Goal: Transaction & Acquisition: Book appointment/travel/reservation

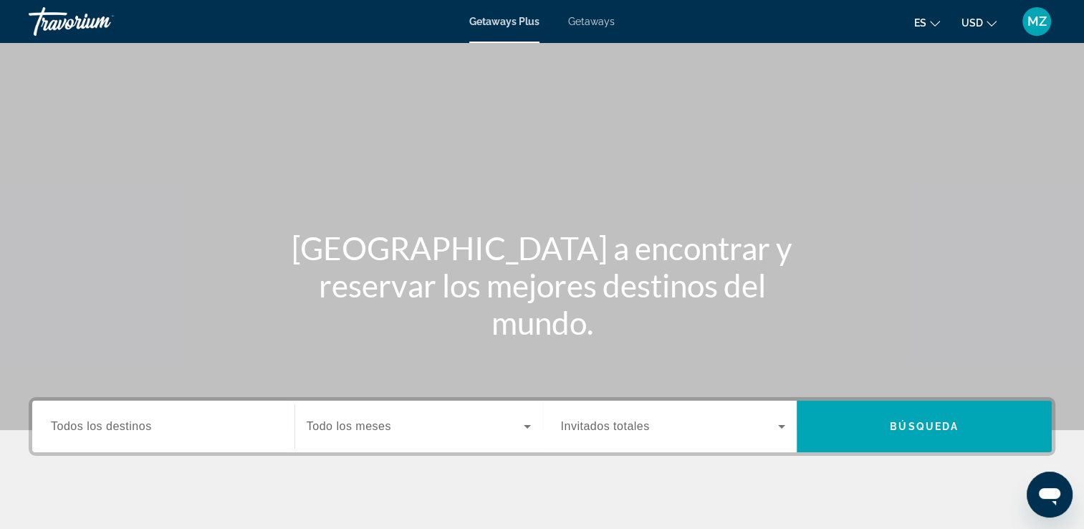
click at [140, 439] on div "Search widget" at bounding box center [163, 426] width 225 height 41
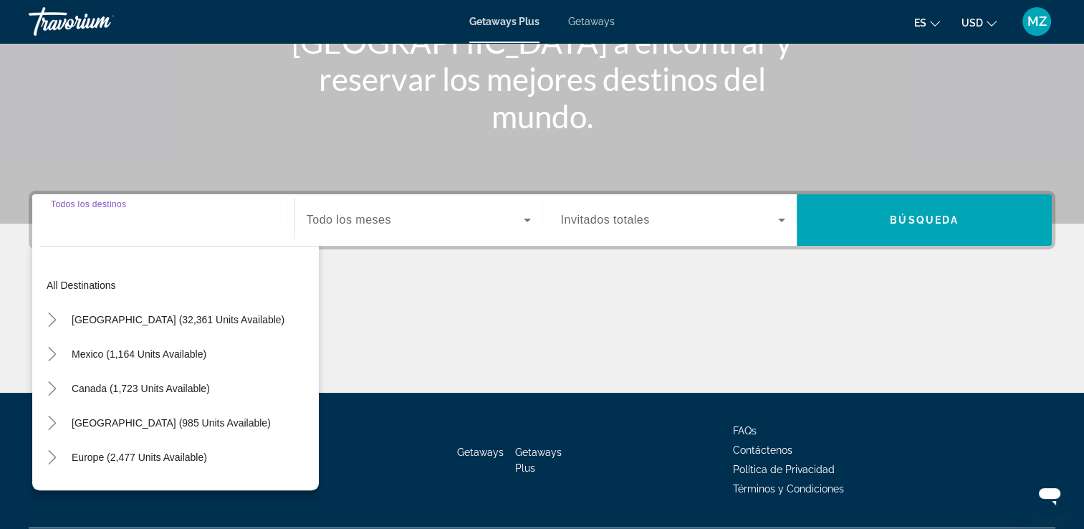
scroll to position [245, 0]
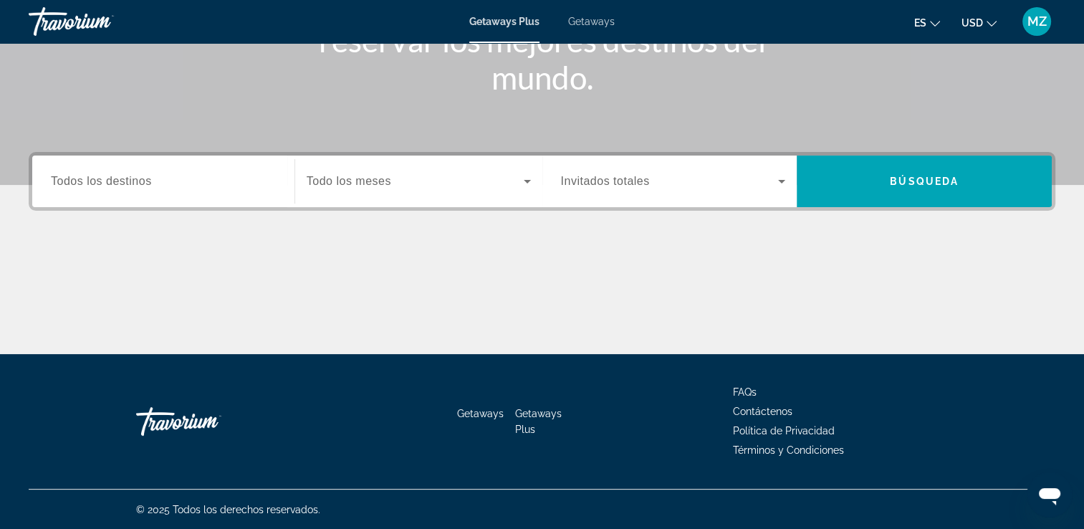
click at [591, 20] on span "Getaways" at bounding box center [591, 21] width 47 height 11
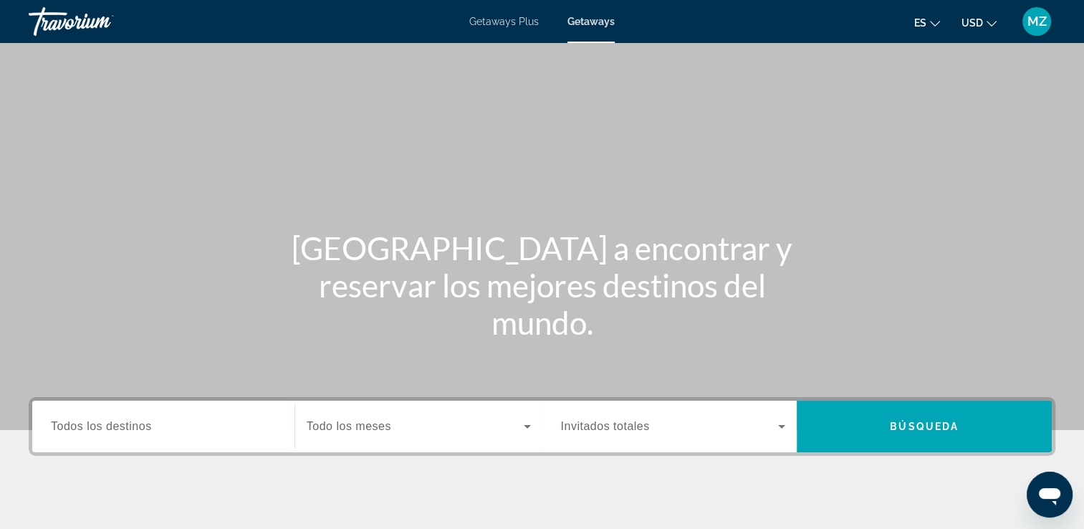
click at [86, 434] on input "Destination Todos los destinos" at bounding box center [163, 427] width 225 height 17
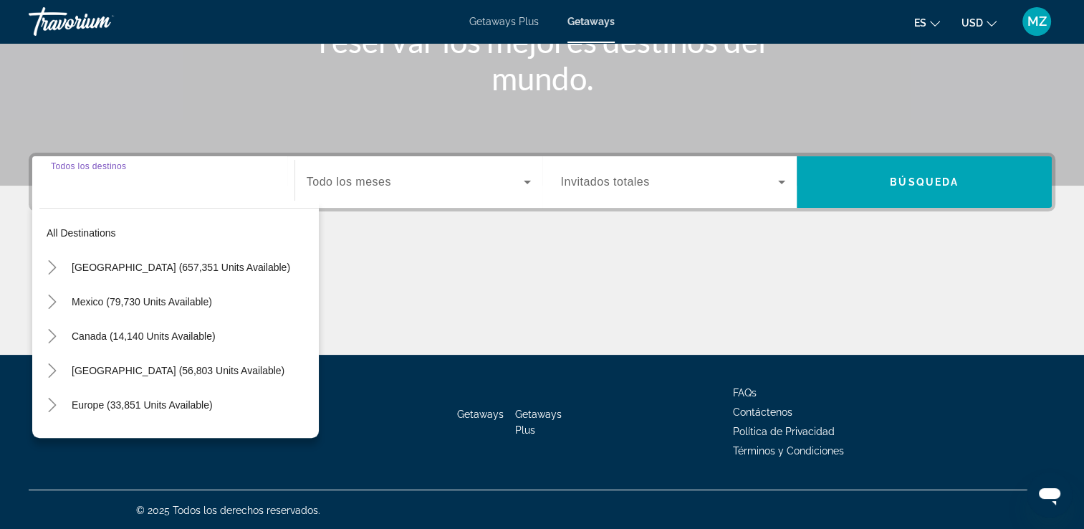
scroll to position [245, 0]
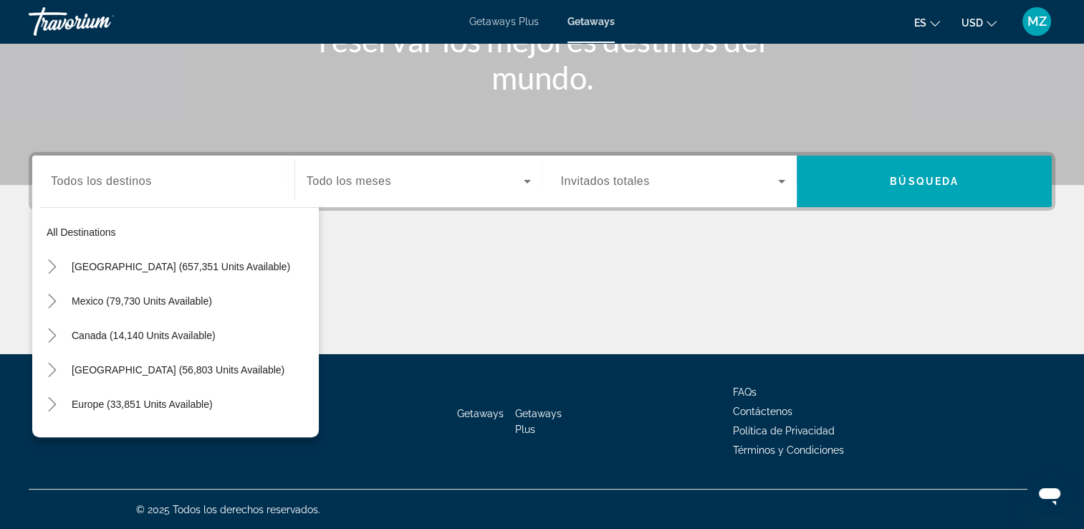
click at [419, 300] on div "Main content" at bounding box center [542, 301] width 1027 height 108
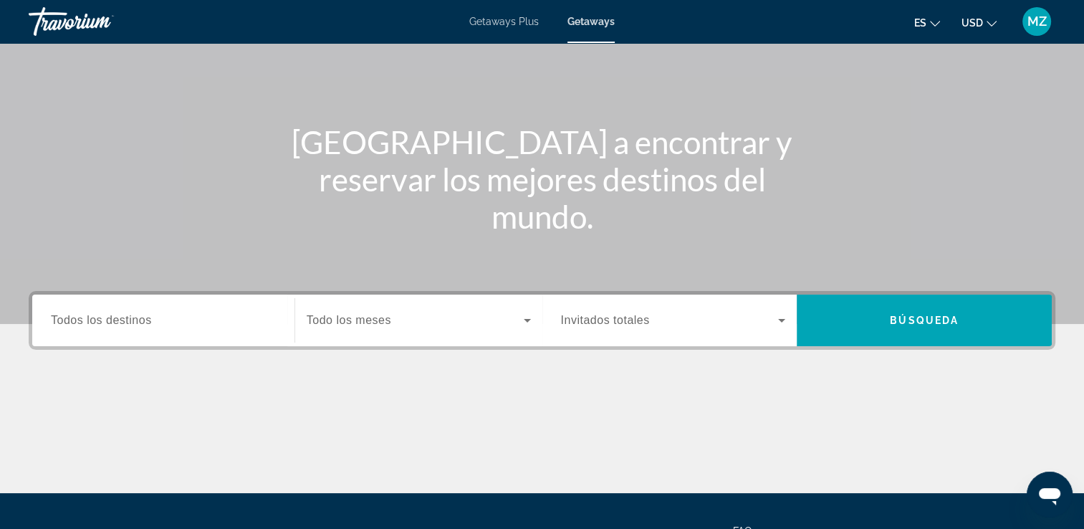
scroll to position [75, 0]
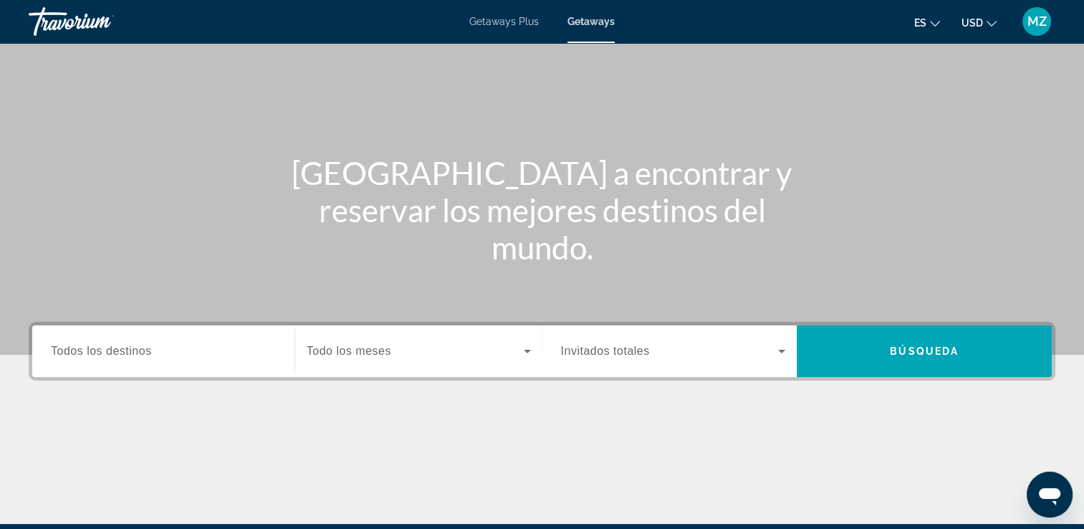
click at [583, 27] on span "Getaways" at bounding box center [591, 21] width 47 height 11
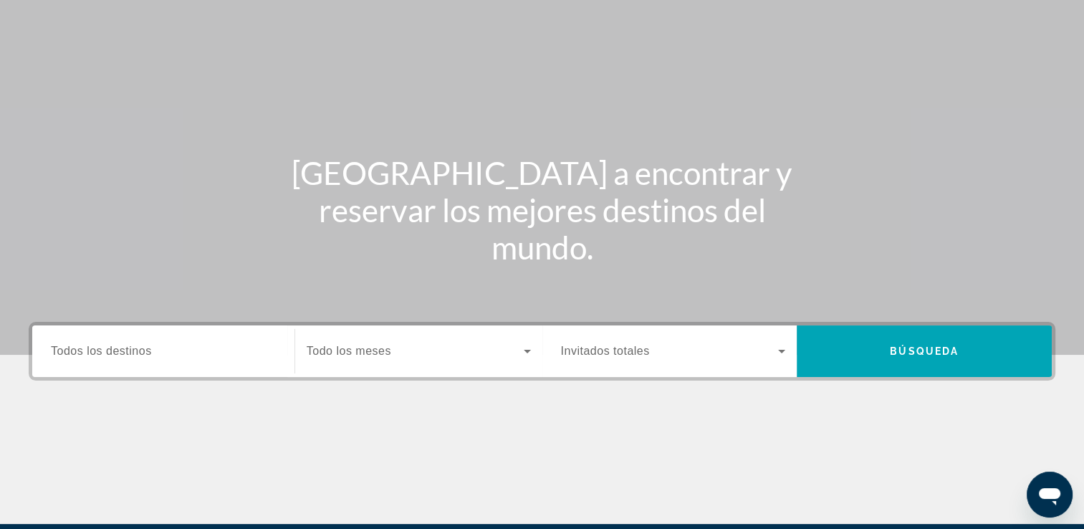
scroll to position [0, 0]
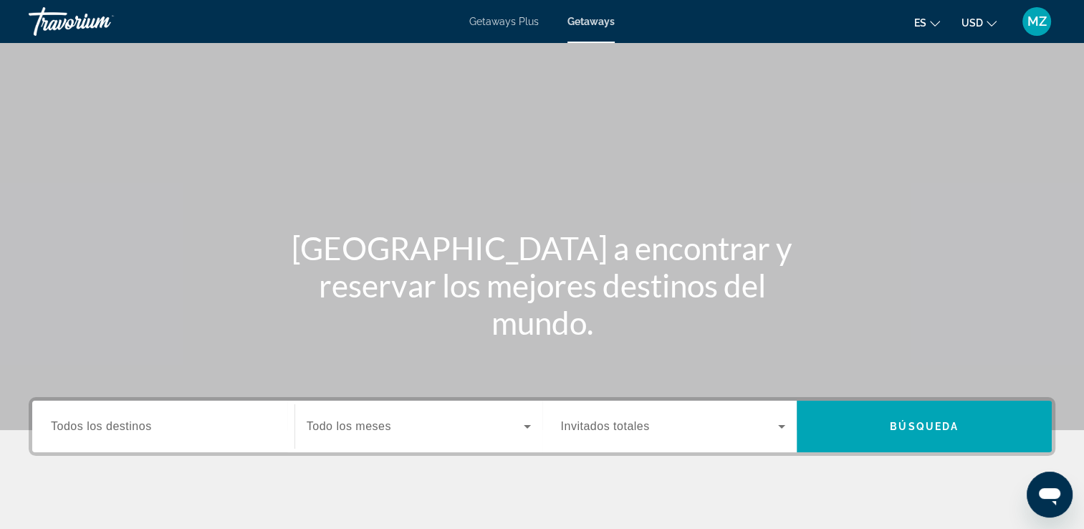
click at [111, 423] on span "Todos los destinos" at bounding box center [101, 426] width 101 height 12
click at [111, 423] on input "Destination Todos los destinos" at bounding box center [163, 427] width 225 height 17
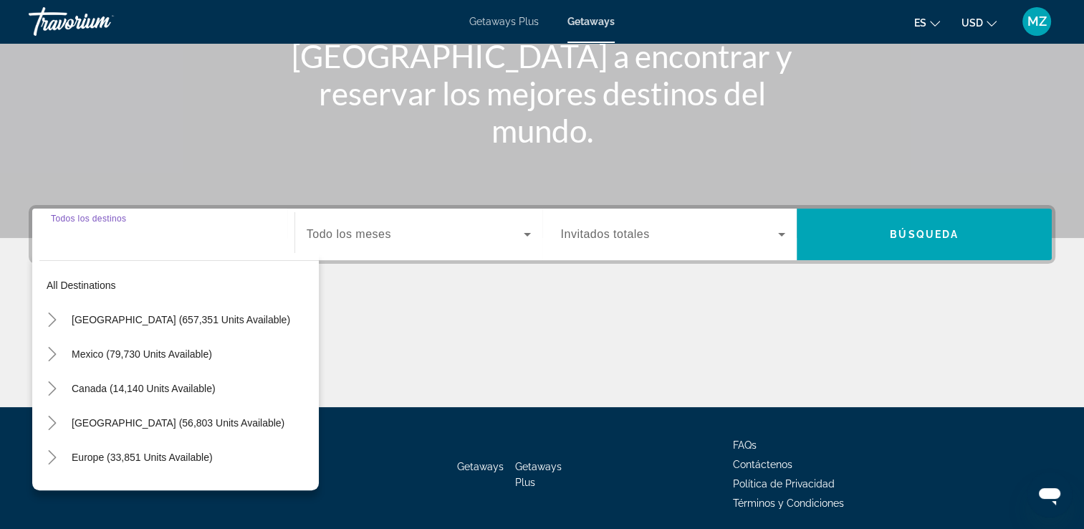
scroll to position [245, 0]
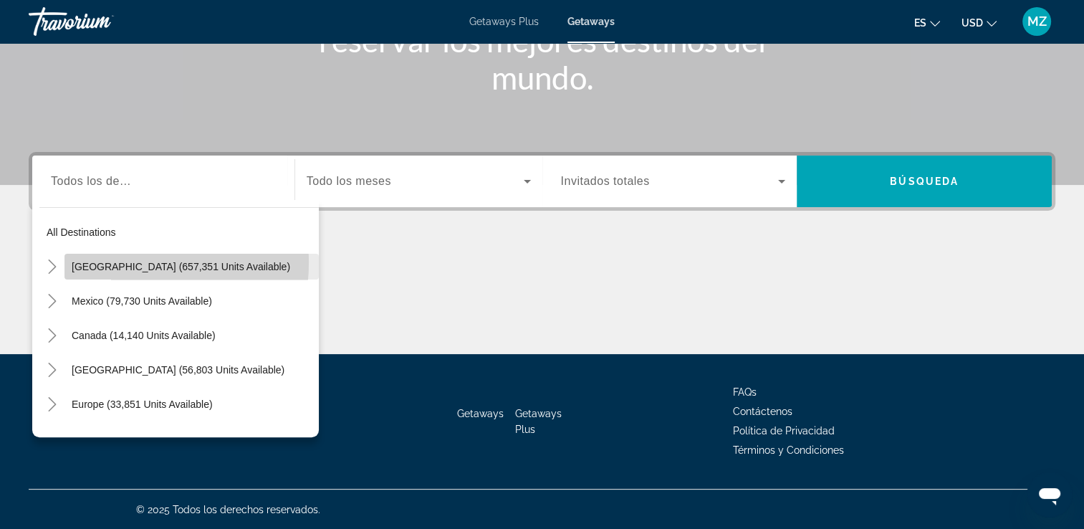
click at [118, 262] on span "[GEOGRAPHIC_DATA] (657,351 units available)" at bounding box center [181, 266] width 219 height 11
type input "**********"
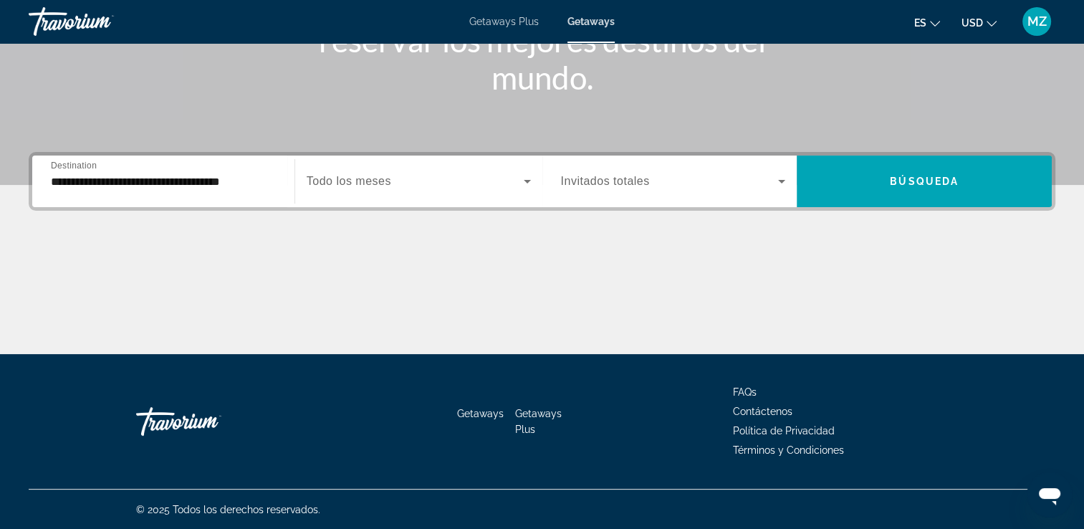
click at [424, 190] on div "Search widget" at bounding box center [419, 181] width 224 height 40
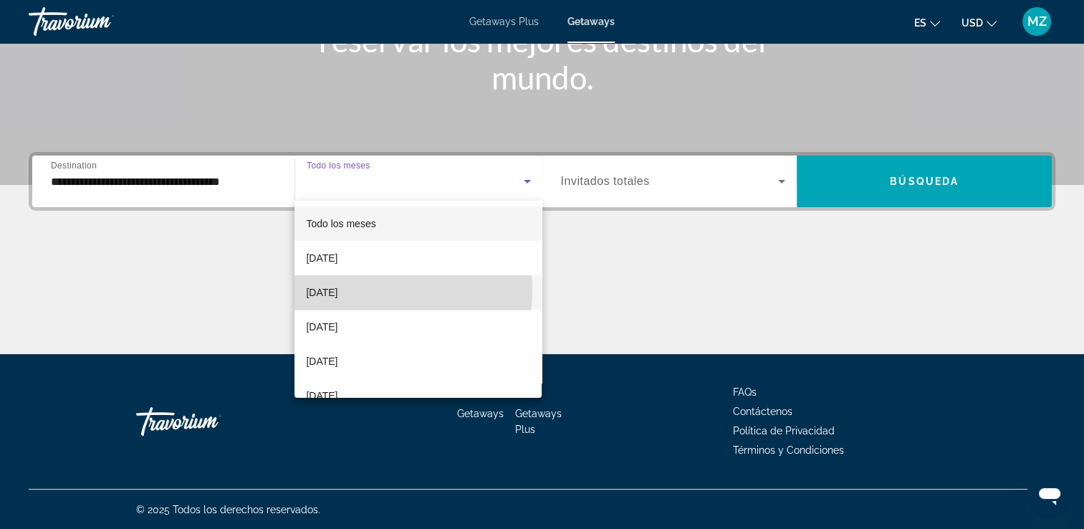
click at [370, 290] on mat-option "[DATE]" at bounding box center [418, 292] width 247 height 34
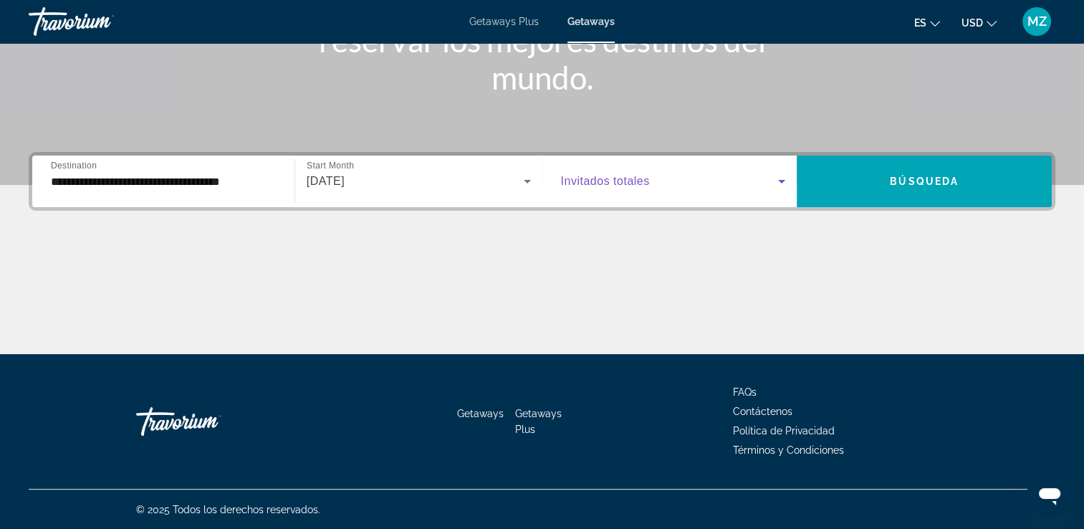
click at [674, 184] on span "Search widget" at bounding box center [670, 181] width 218 height 17
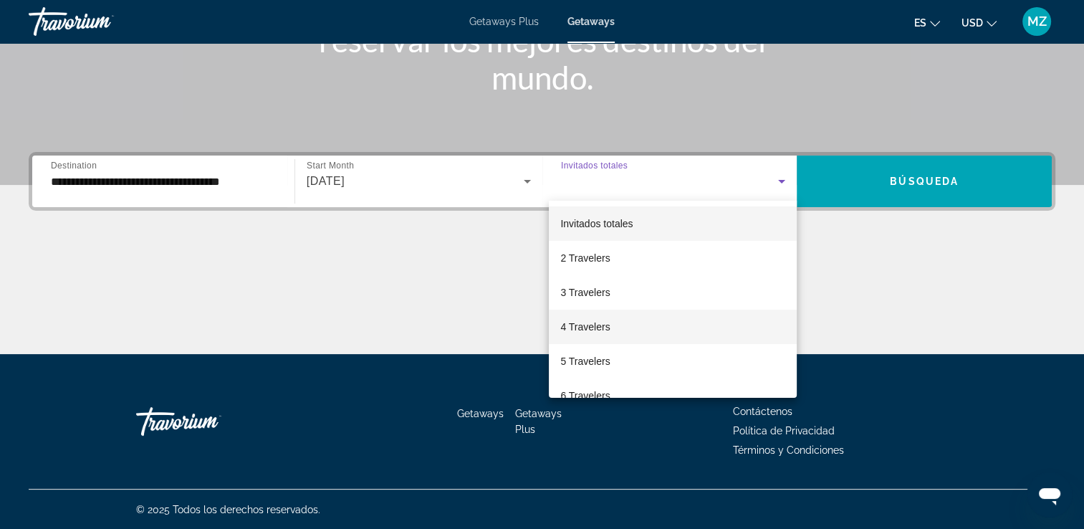
click at [582, 323] on span "4 Travelers" at bounding box center [584, 326] width 49 height 17
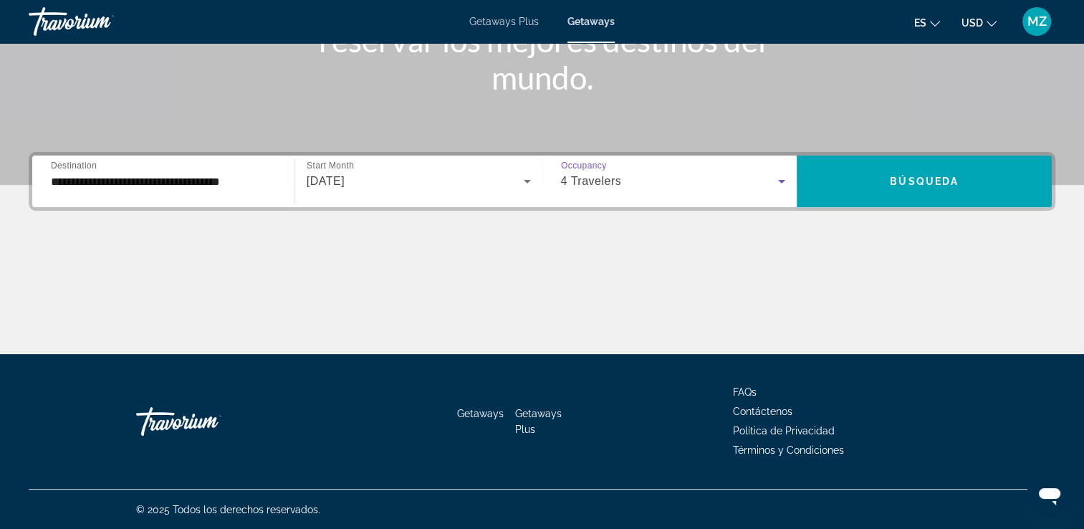
click at [469, 186] on div "[DATE]" at bounding box center [415, 181] width 217 height 17
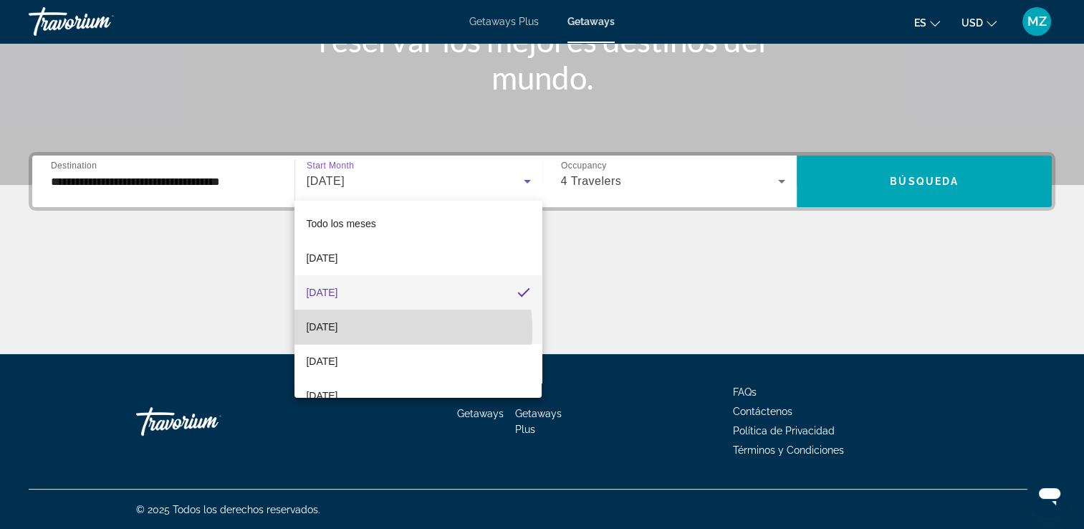
click at [338, 330] on span "[DATE]" at bounding box center [322, 326] width 32 height 17
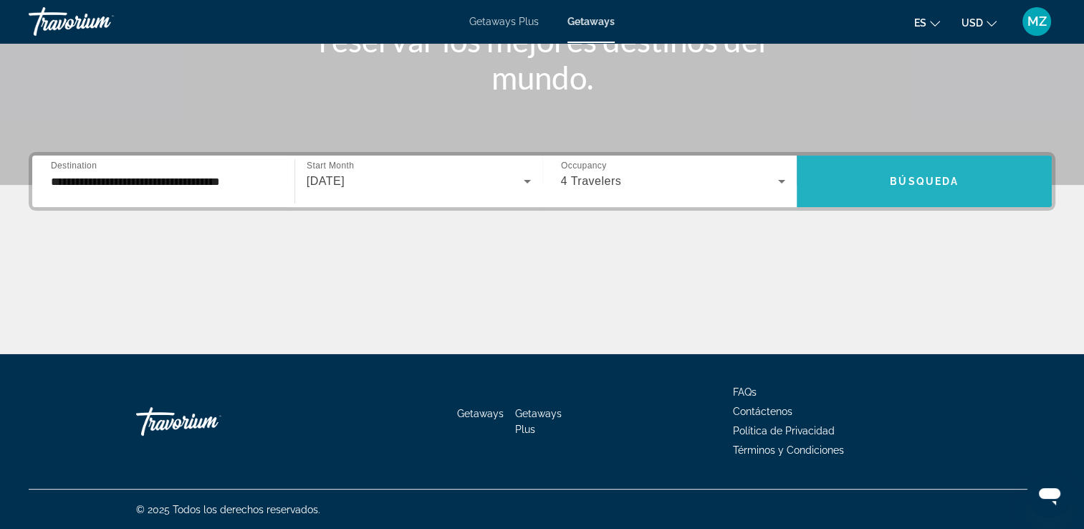
click at [937, 182] on span "Búsqueda" at bounding box center [924, 181] width 69 height 11
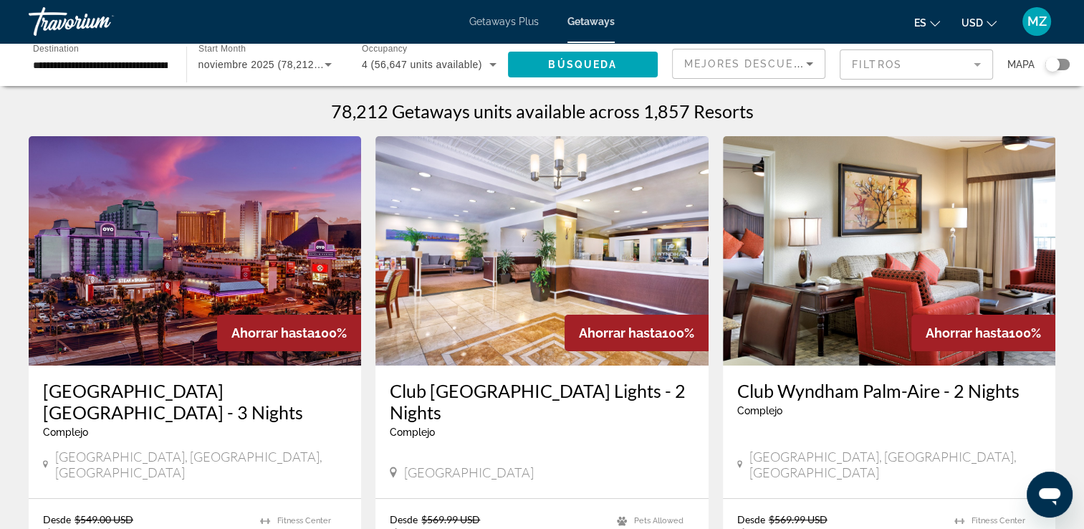
click at [883, 59] on mat-form-field "Filtros" at bounding box center [916, 64] width 153 height 30
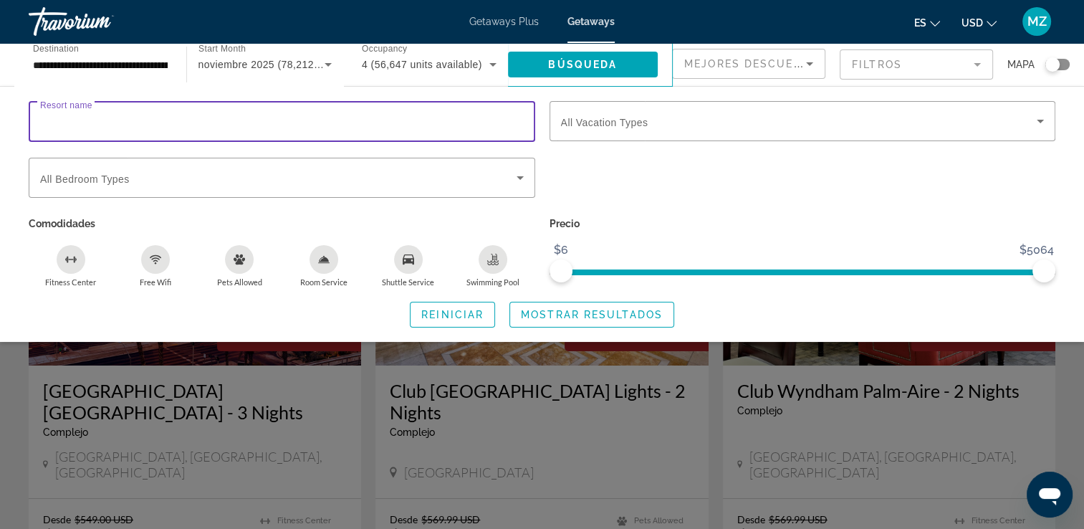
click at [100, 123] on input "Resort name" at bounding box center [282, 121] width 484 height 17
click at [92, 122] on input "**********" at bounding box center [282, 121] width 484 height 17
type input "**********"
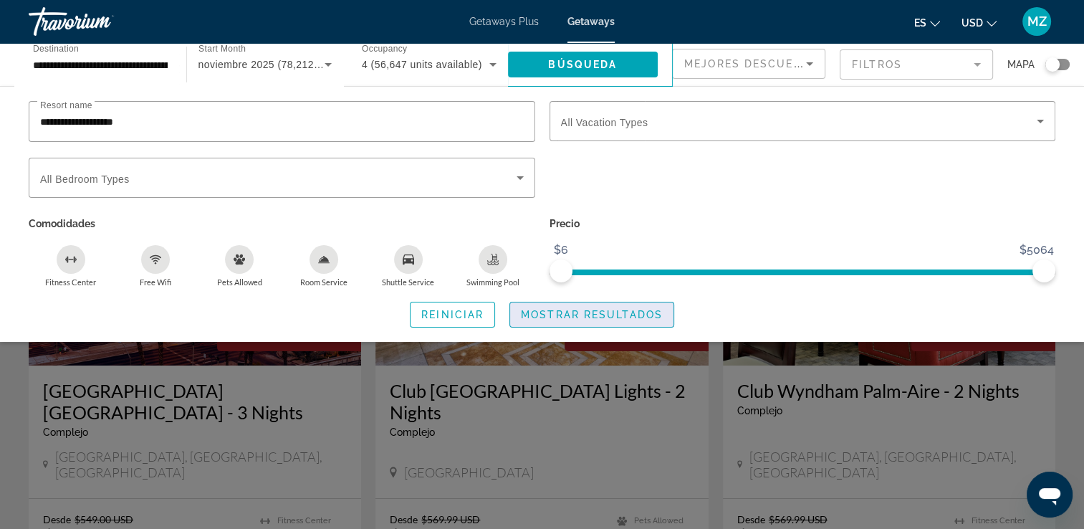
click at [588, 315] on span "Mostrar resultados" at bounding box center [592, 314] width 142 height 11
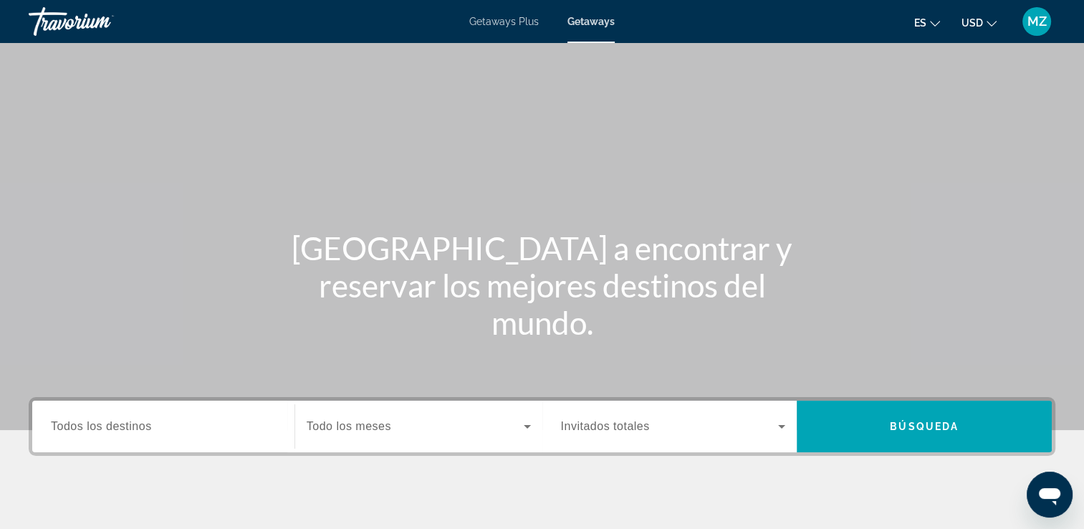
click at [588, 22] on span "Getaways" at bounding box center [591, 21] width 47 height 11
click at [573, 27] on span "Getaways" at bounding box center [591, 21] width 47 height 11
click at [158, 431] on input "Destination Todos los destinos" at bounding box center [163, 427] width 225 height 17
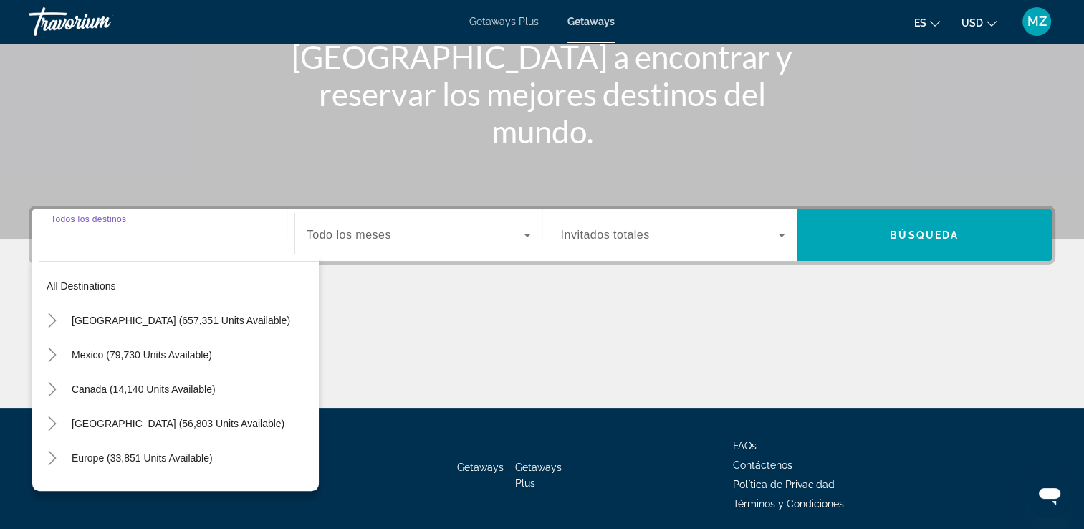
scroll to position [245, 0]
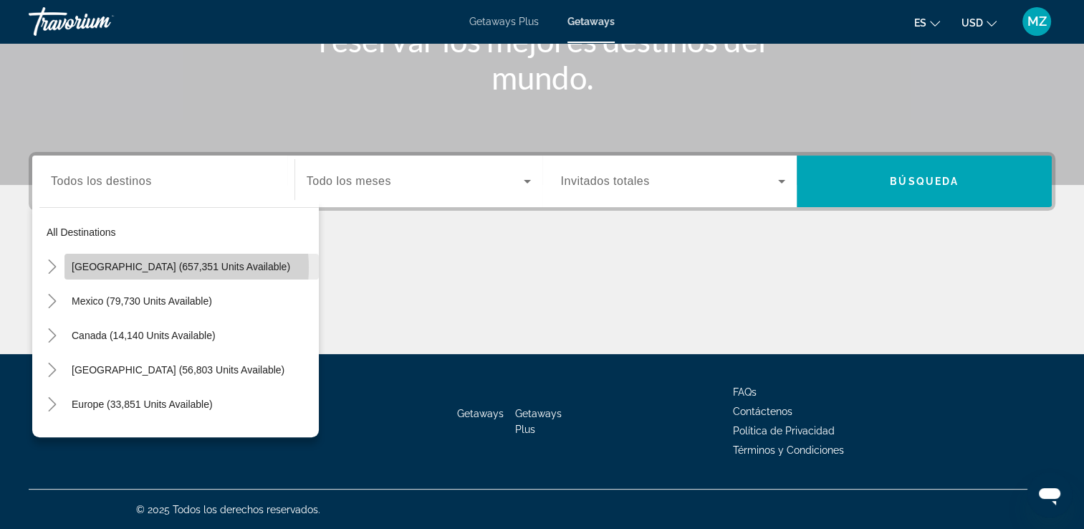
click at [167, 267] on span "[GEOGRAPHIC_DATA] (657,351 units available)" at bounding box center [181, 266] width 219 height 11
type input "**********"
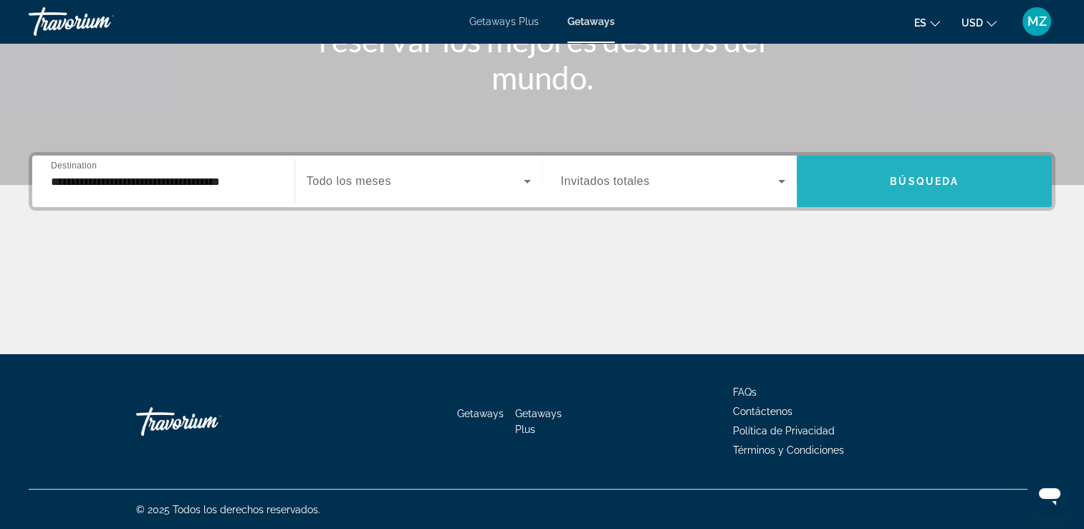
click at [942, 188] on span "Search widget" at bounding box center [924, 181] width 255 height 34
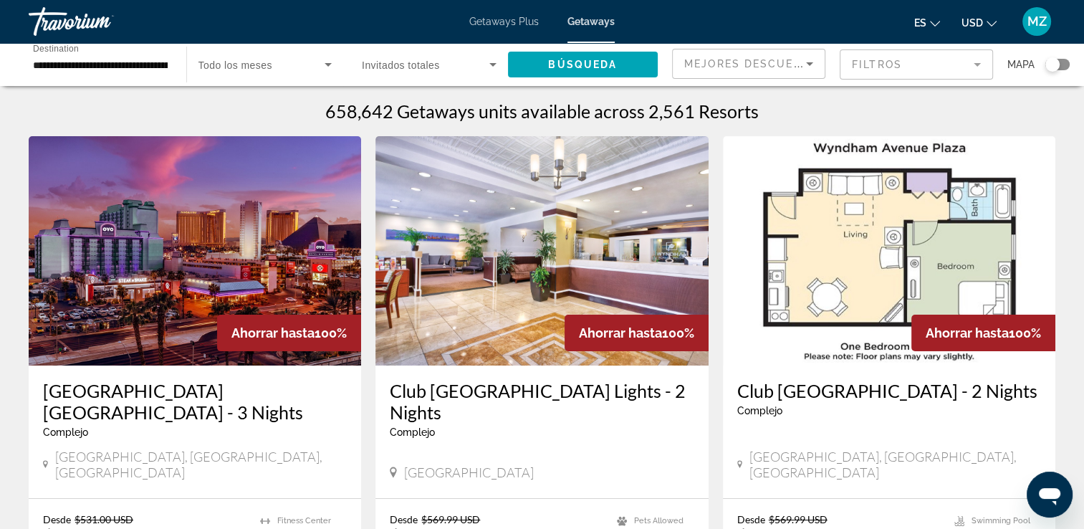
click at [889, 65] on mat-form-field "Filtros" at bounding box center [916, 64] width 153 height 30
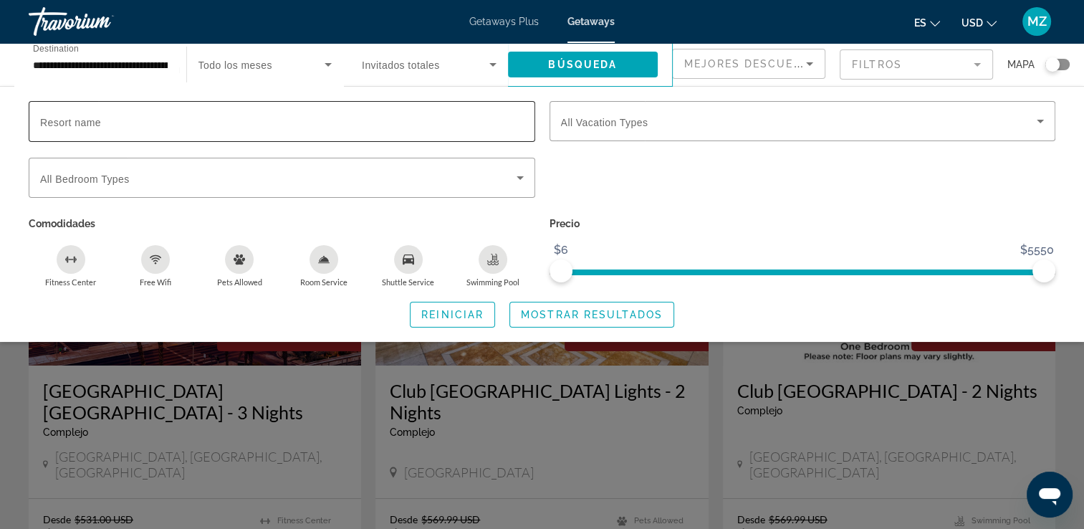
click at [60, 123] on span "Resort name" at bounding box center [70, 122] width 61 height 11
click at [60, 123] on input "Resort name" at bounding box center [282, 121] width 484 height 17
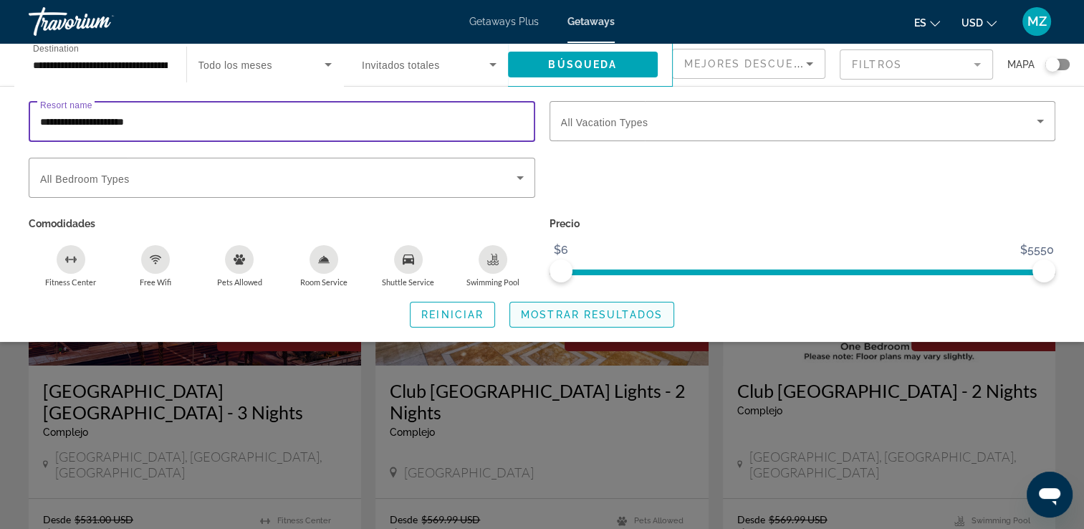
type input "**********"
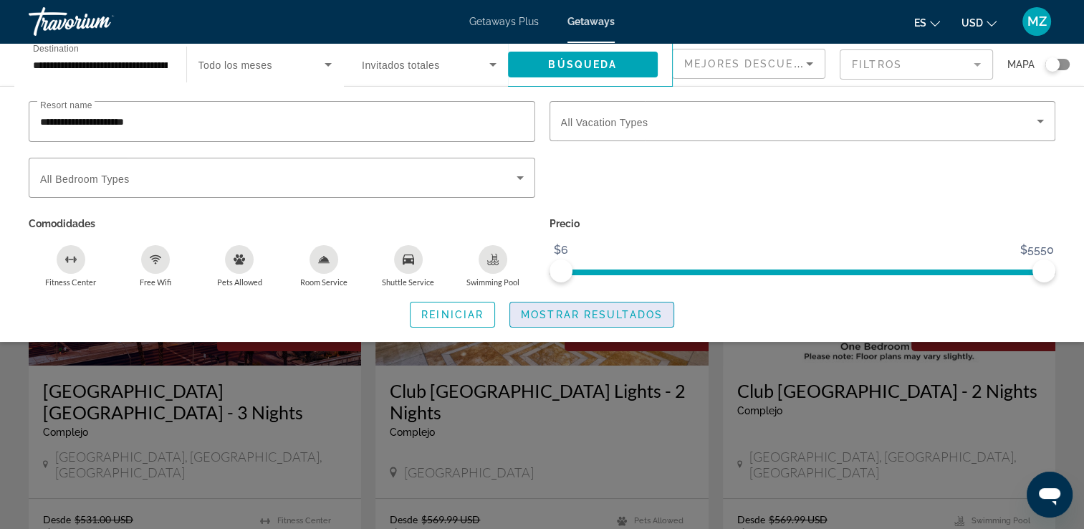
click at [602, 320] on span "Mostrar resultados" at bounding box center [592, 314] width 142 height 11
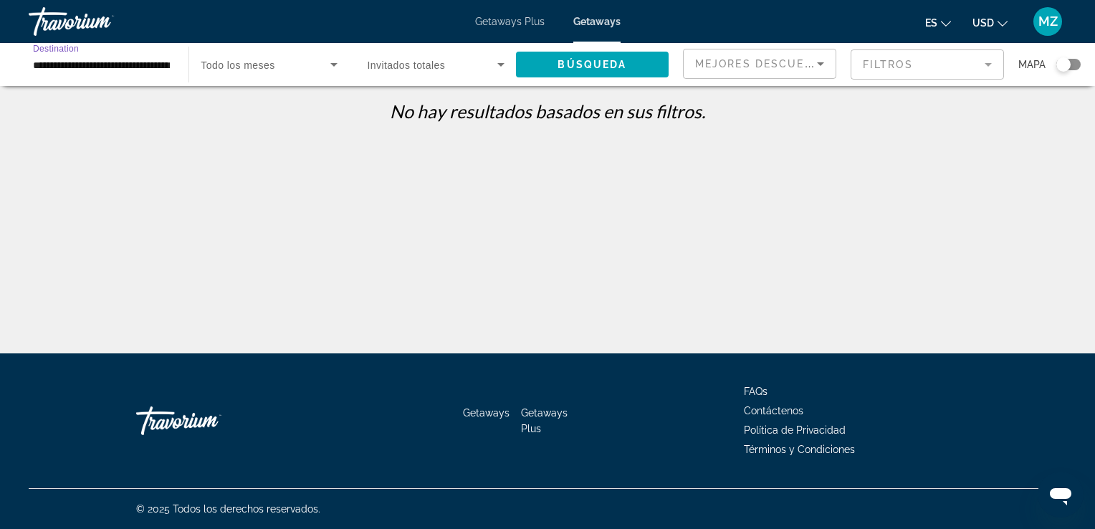
click at [135, 67] on input "**********" at bounding box center [101, 65] width 137 height 17
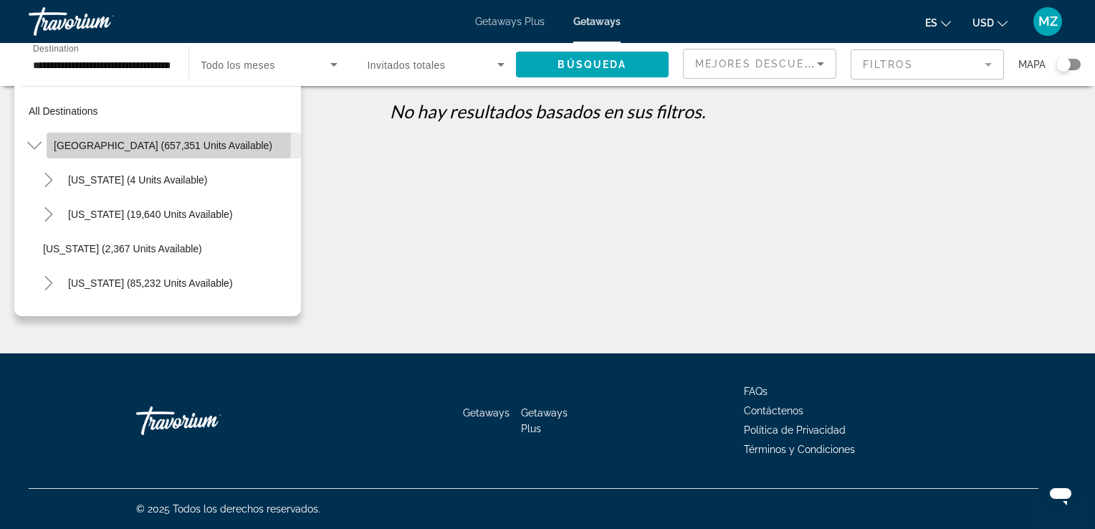
click at [122, 143] on span "[GEOGRAPHIC_DATA] (657,351 units available)" at bounding box center [163, 145] width 219 height 11
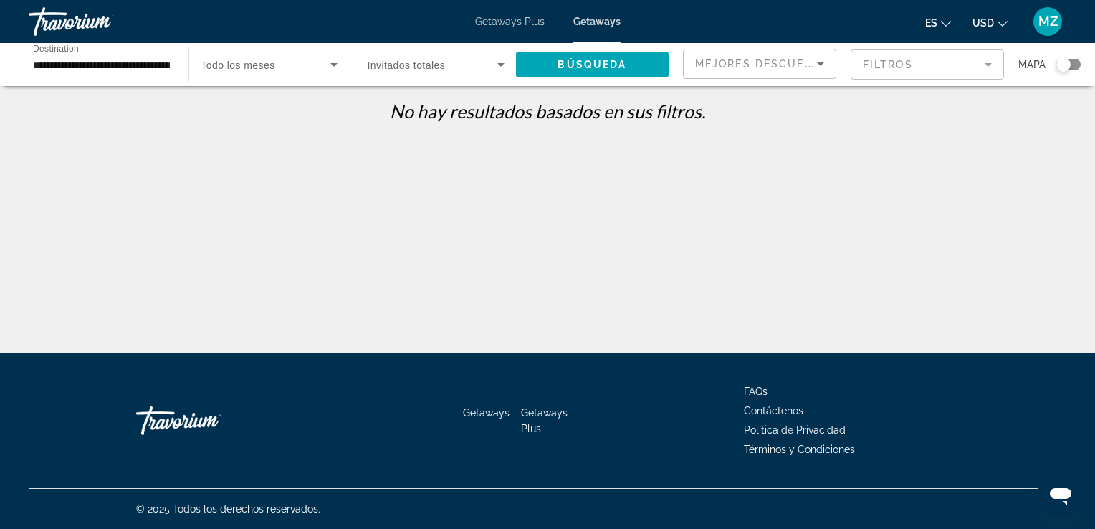
click at [606, 28] on div "Getaways Plus Getaways es English Español Français Italiano Português русский U…" at bounding box center [547, 21] width 1095 height 37
click at [591, 67] on span "Búsqueda" at bounding box center [592, 64] width 69 height 11
click at [824, 67] on icon "Sort by" at bounding box center [820, 63] width 17 height 17
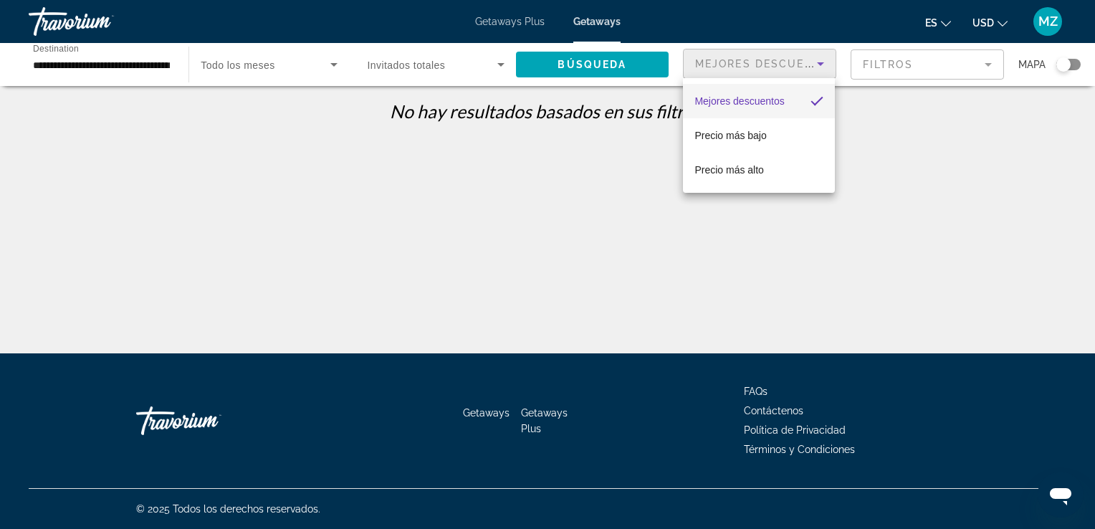
click at [860, 127] on div at bounding box center [547, 264] width 1095 height 529
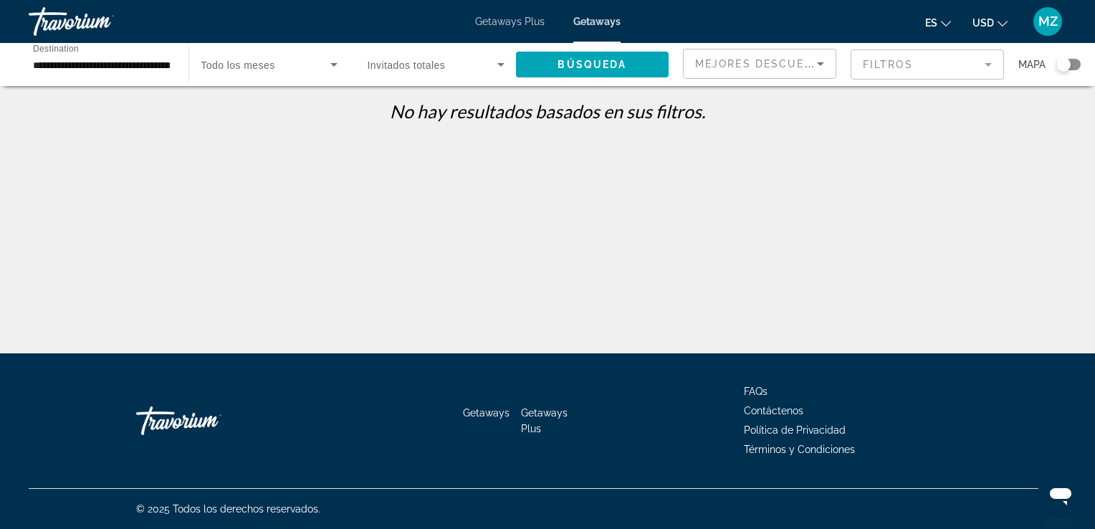
click at [860, 127] on div "No hay resultados basados ​​en sus filtros." at bounding box center [548, 116] width 1052 height 32
click at [87, 70] on input "**********" at bounding box center [101, 65] width 137 height 17
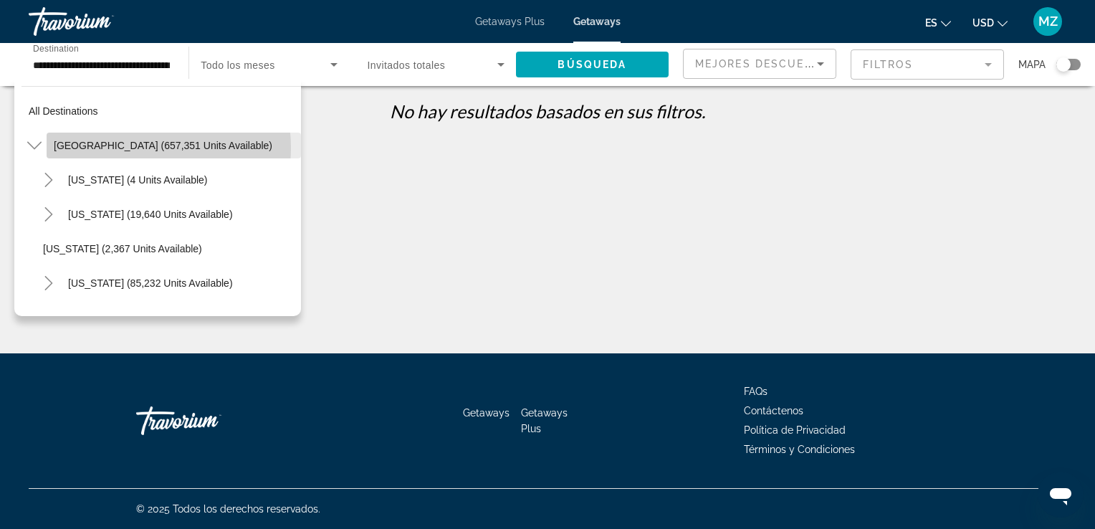
click at [133, 148] on span "[GEOGRAPHIC_DATA] (657,351 units available)" at bounding box center [163, 145] width 219 height 11
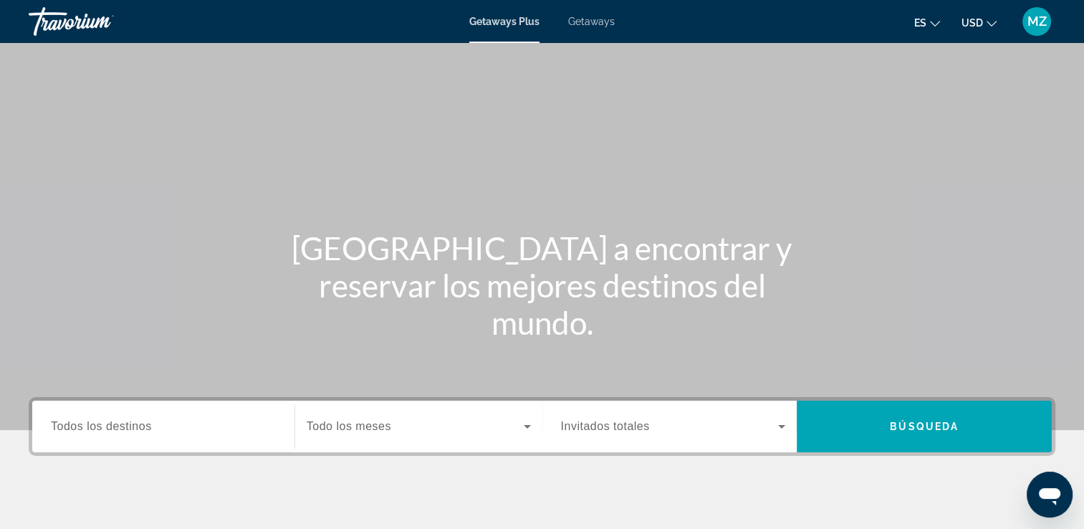
click at [588, 27] on span "Getaways" at bounding box center [591, 21] width 47 height 11
click at [153, 436] on div "Search widget" at bounding box center [163, 426] width 225 height 41
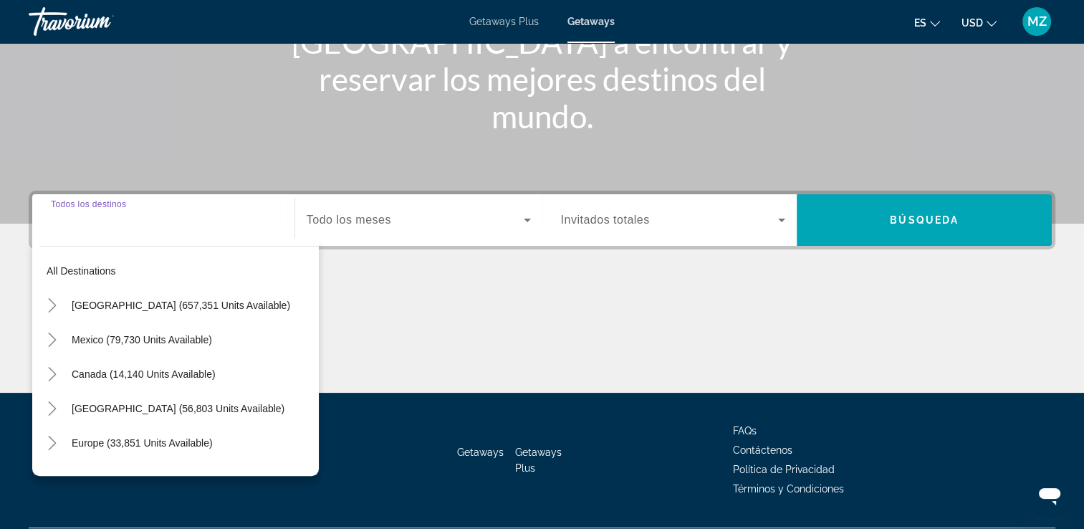
scroll to position [245, 0]
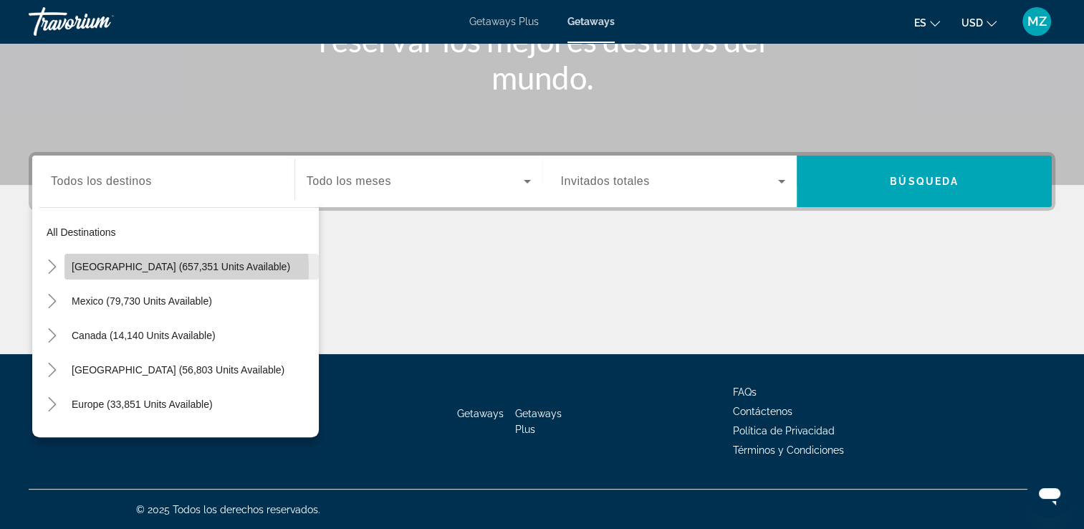
click at [143, 269] on span "[GEOGRAPHIC_DATA] (657,351 units available)" at bounding box center [181, 266] width 219 height 11
type input "**********"
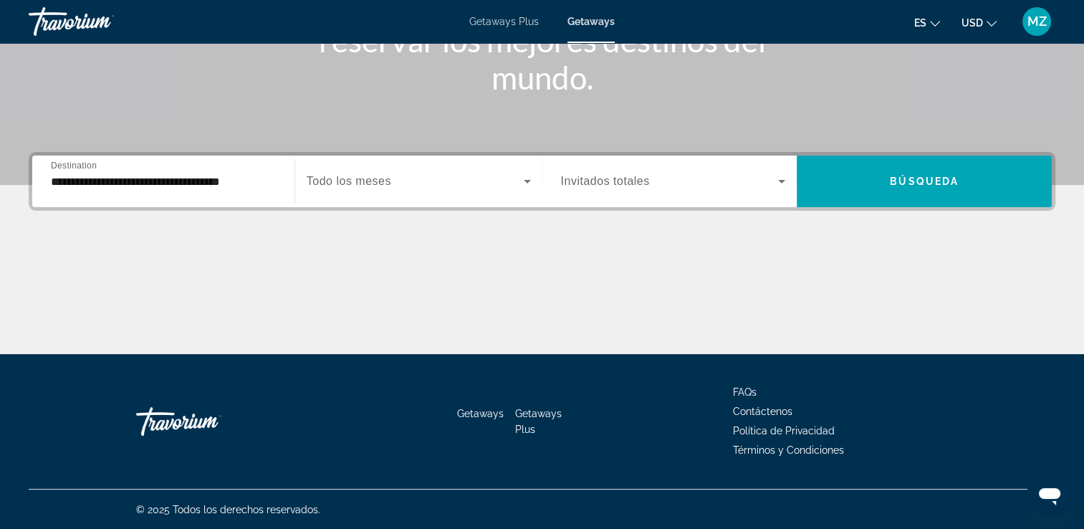
click at [459, 191] on div "Search widget" at bounding box center [419, 181] width 224 height 40
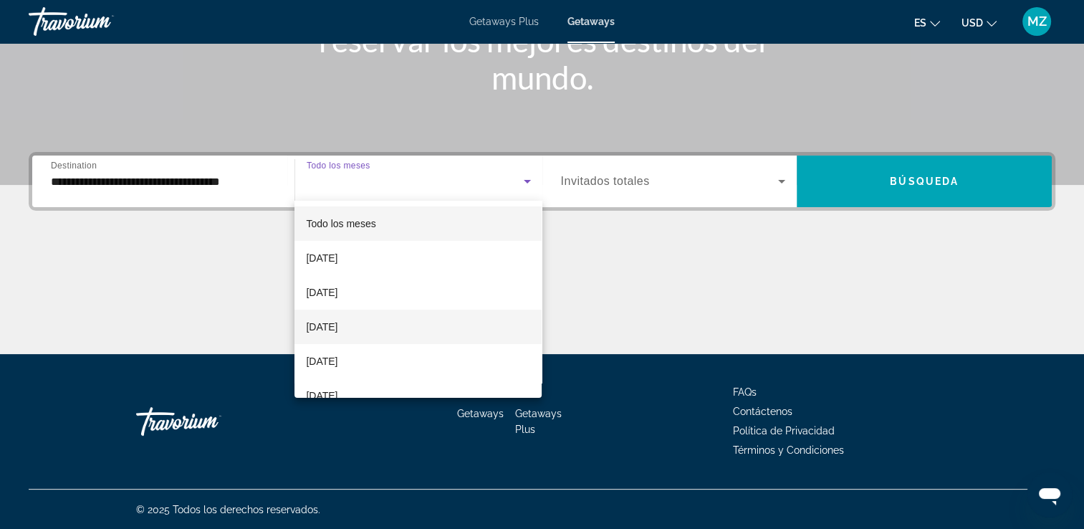
click at [338, 323] on span "[DATE]" at bounding box center [322, 326] width 32 height 17
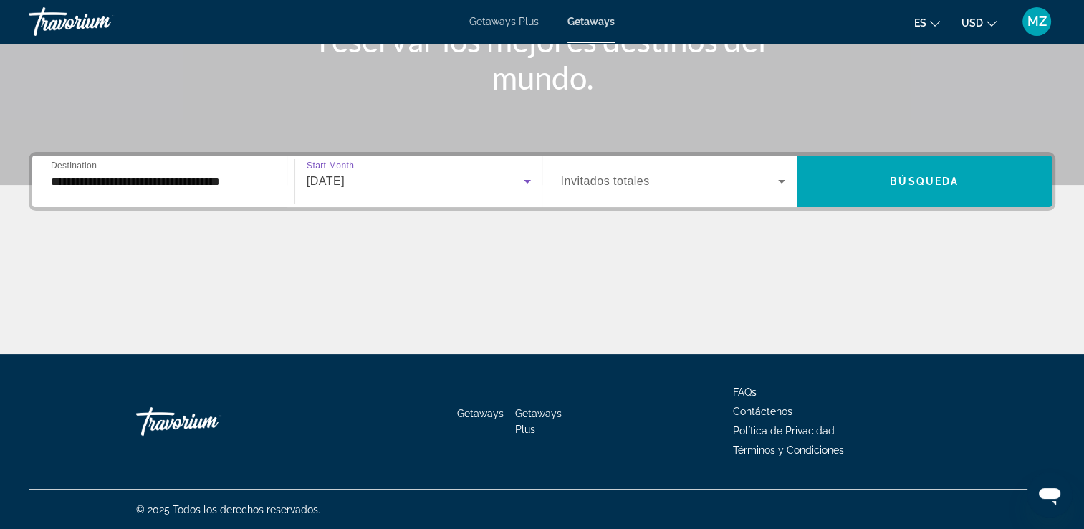
click at [687, 190] on div "Search widget" at bounding box center [673, 181] width 225 height 40
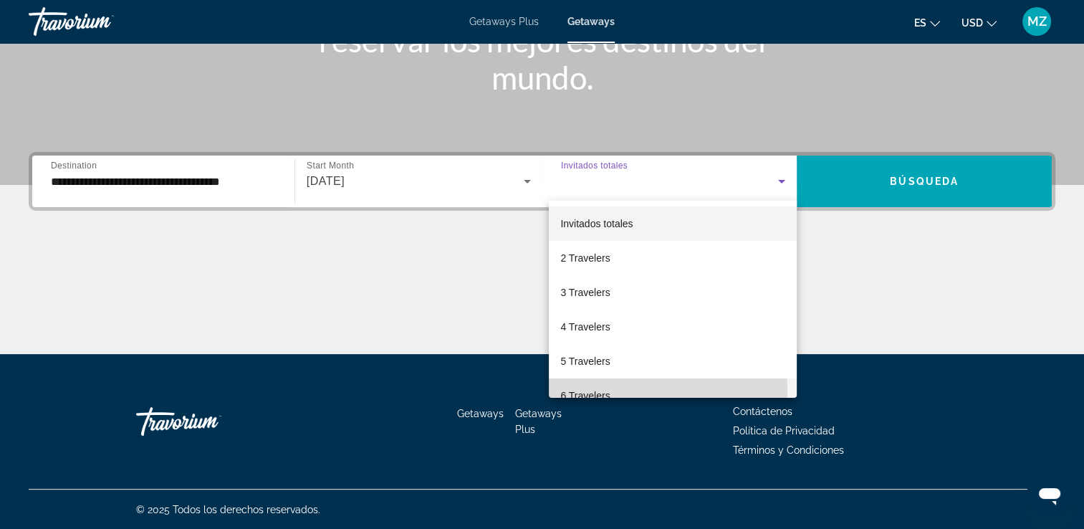
click at [597, 391] on span "6 Travelers" at bounding box center [584, 395] width 49 height 17
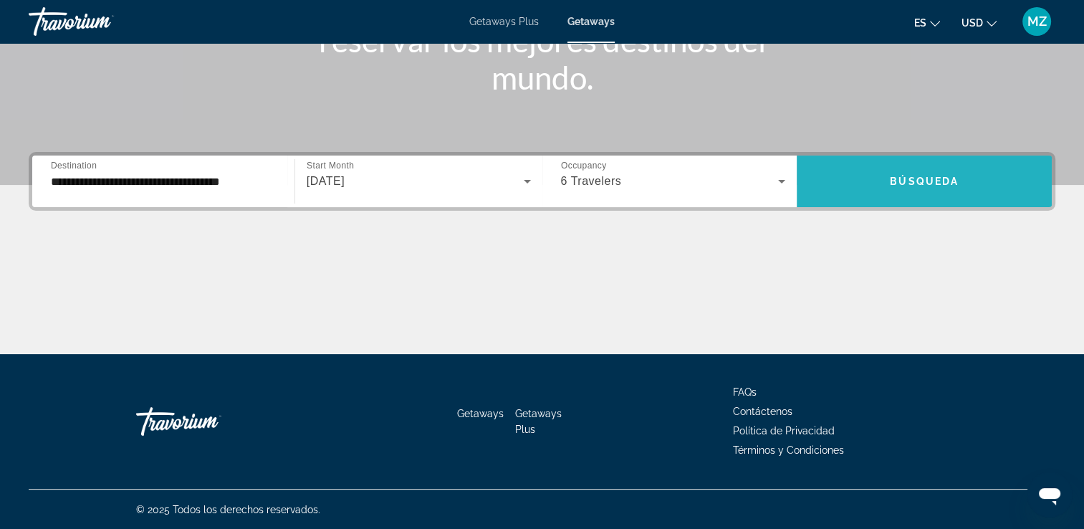
click at [948, 174] on span "Search widget" at bounding box center [924, 181] width 255 height 34
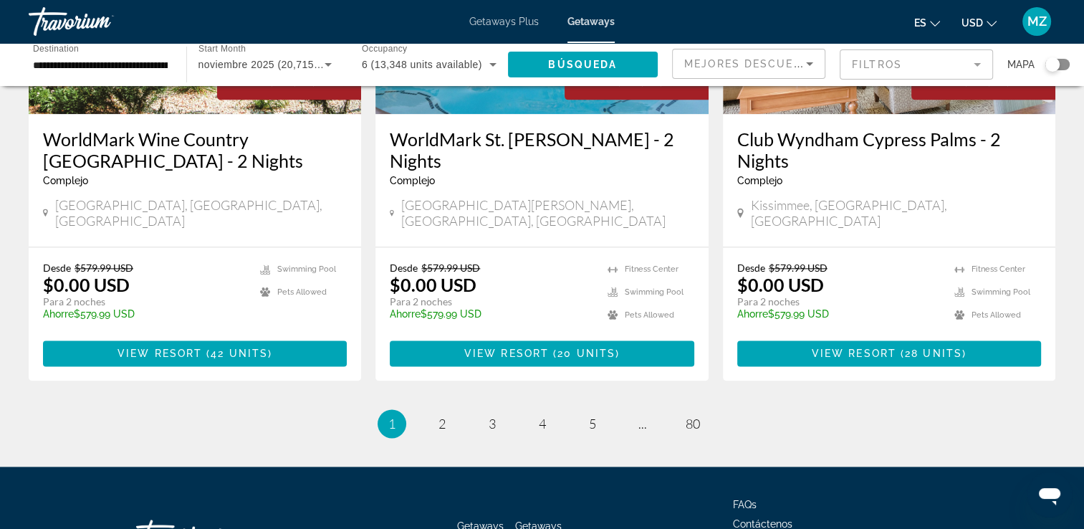
scroll to position [1825, 0]
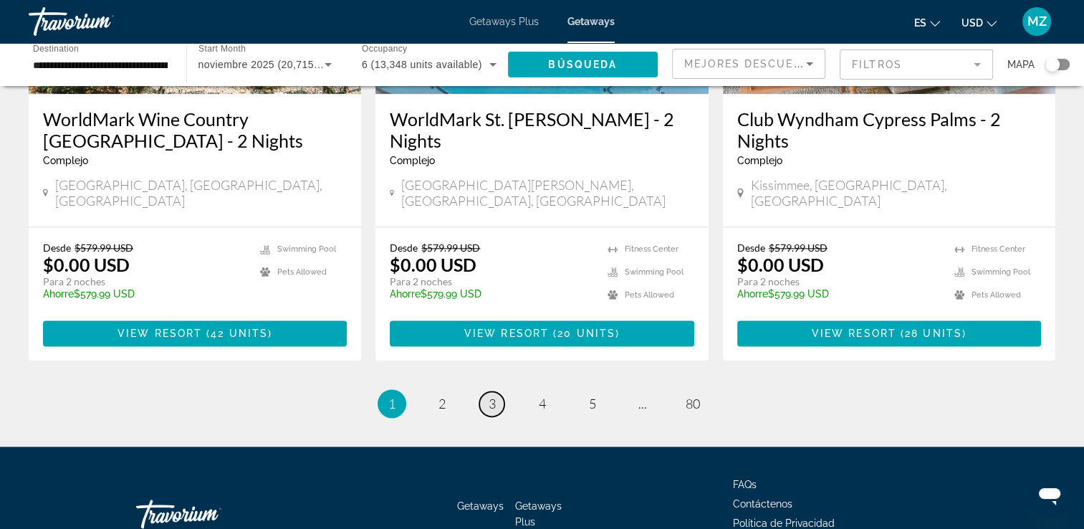
click at [492, 396] on span "3" at bounding box center [492, 404] width 7 height 16
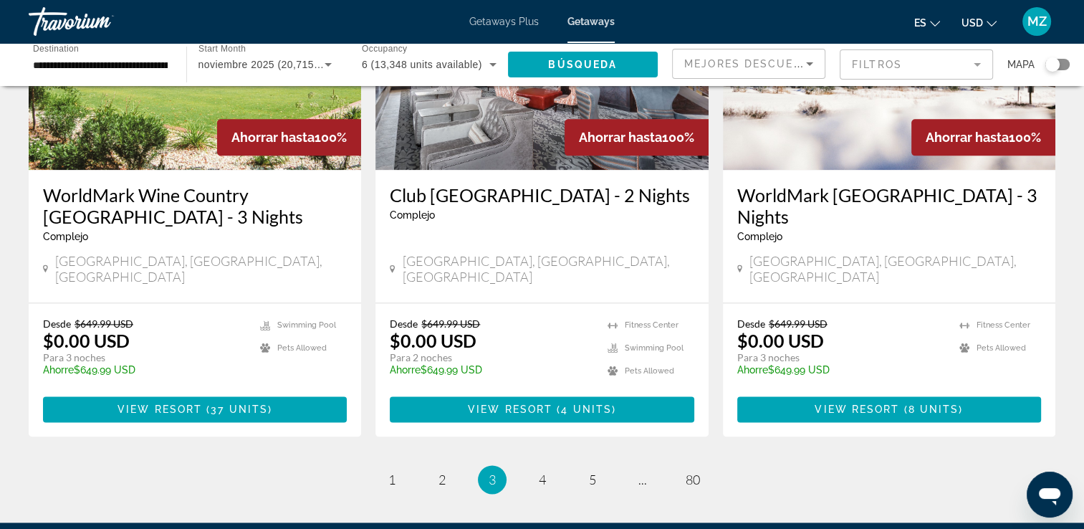
scroll to position [1771, 0]
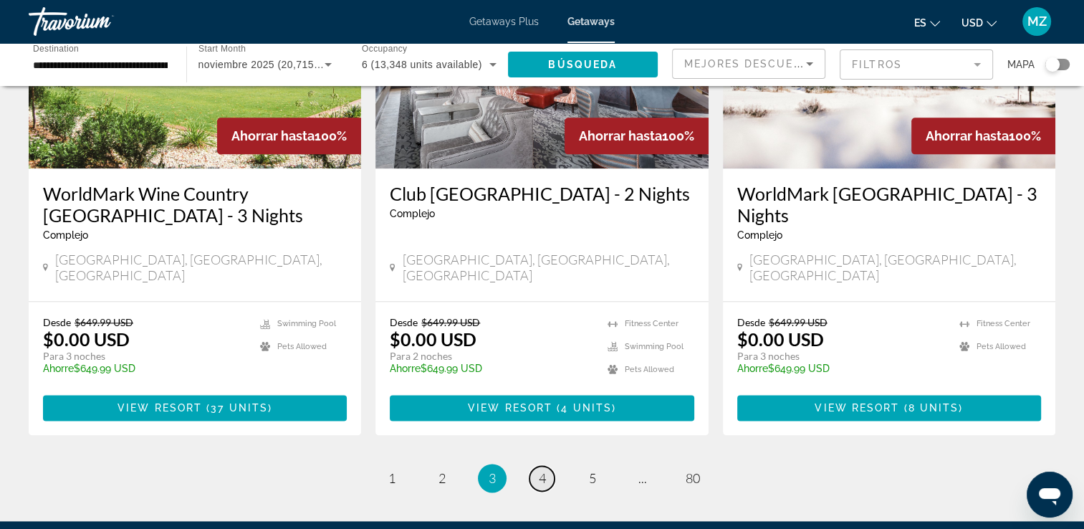
click at [539, 470] on span "4" at bounding box center [542, 478] width 7 height 16
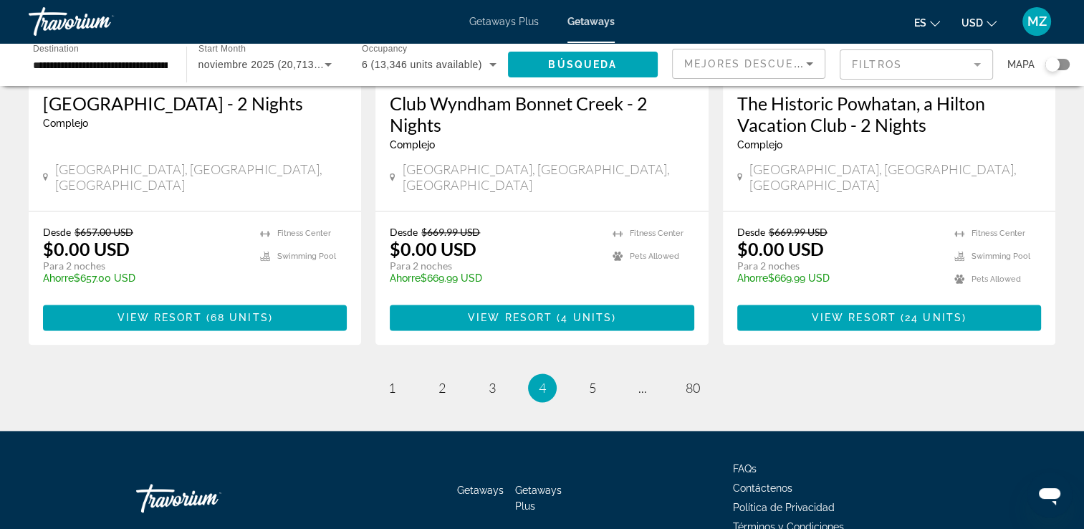
scroll to position [1866, 0]
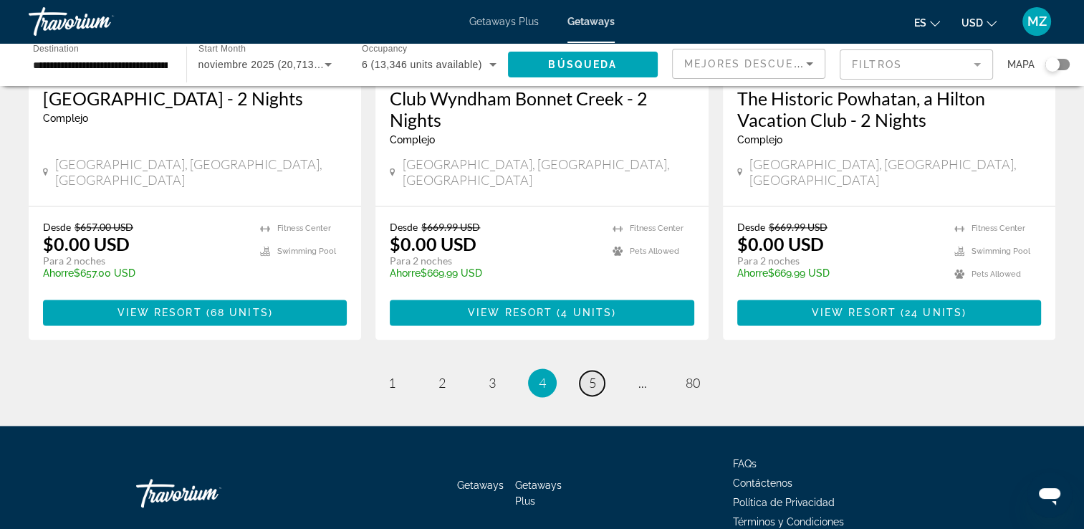
click at [591, 375] on span "5" at bounding box center [592, 383] width 7 height 16
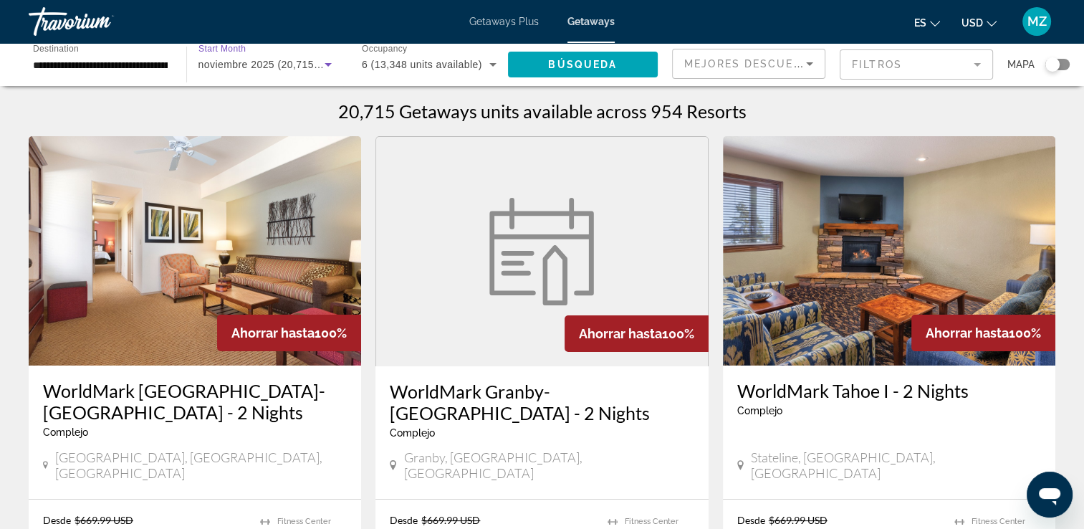
click at [302, 68] on span "noviembre 2025 (20,715 units available)" at bounding box center [294, 64] width 191 height 11
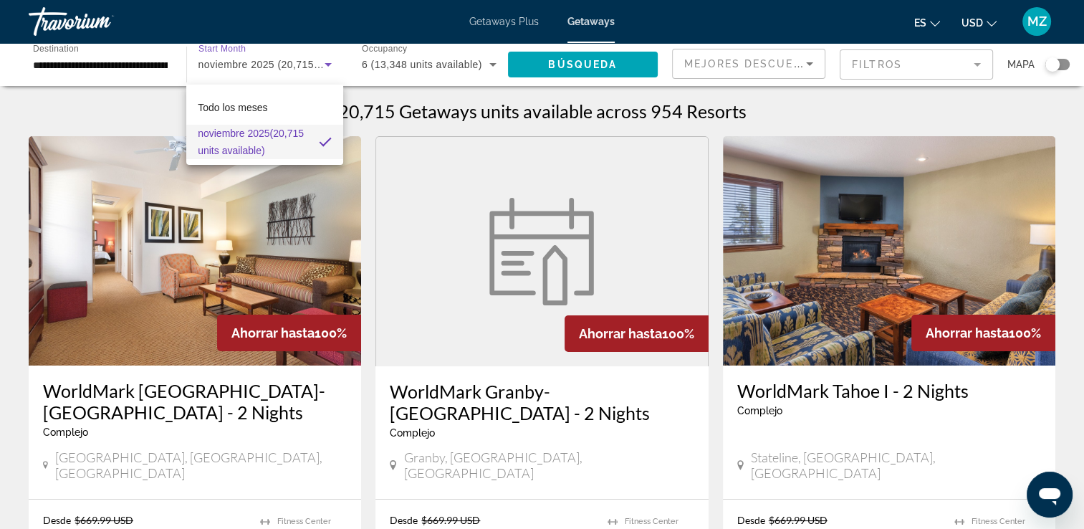
click at [300, 68] on div at bounding box center [542, 264] width 1084 height 529
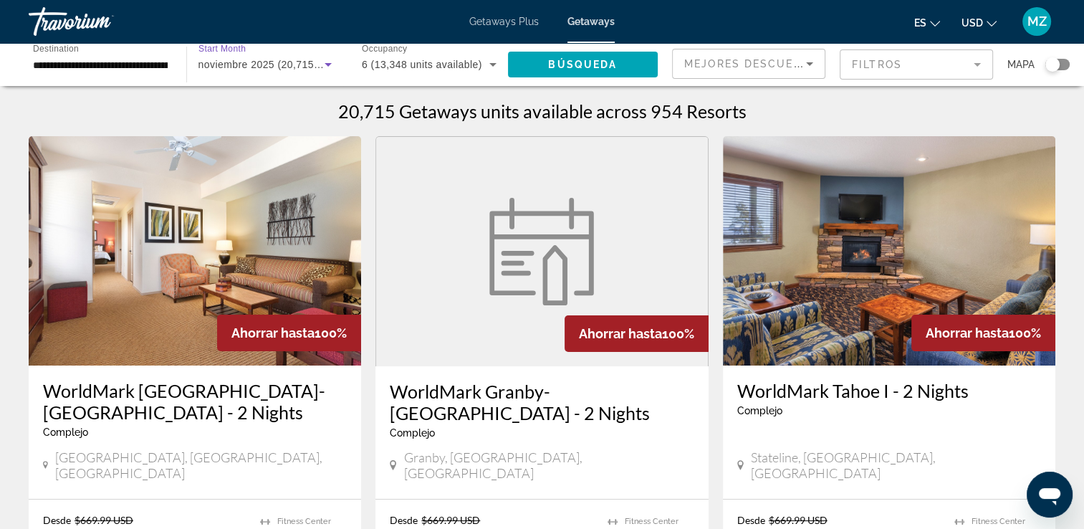
click at [300, 68] on span "noviembre 2025 (20,715 units available)" at bounding box center [294, 64] width 191 height 11
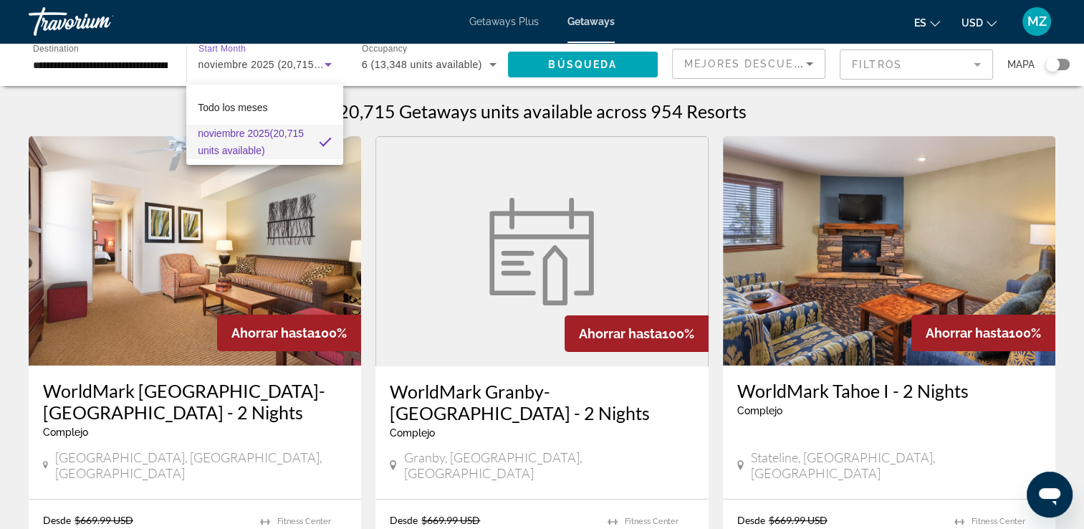
click at [300, 68] on div at bounding box center [542, 264] width 1084 height 529
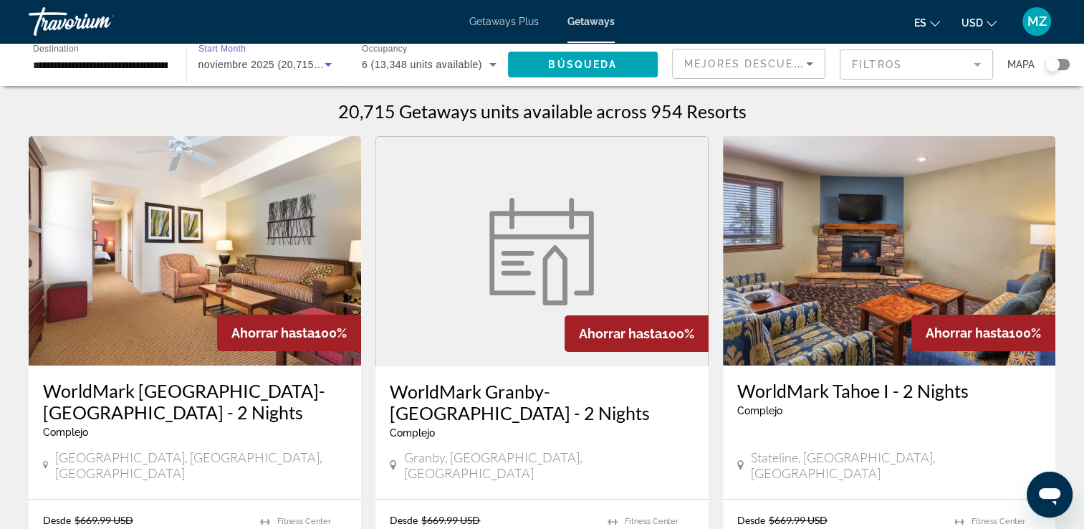
click at [328, 66] on icon "Search widget" at bounding box center [328, 65] width 7 height 4
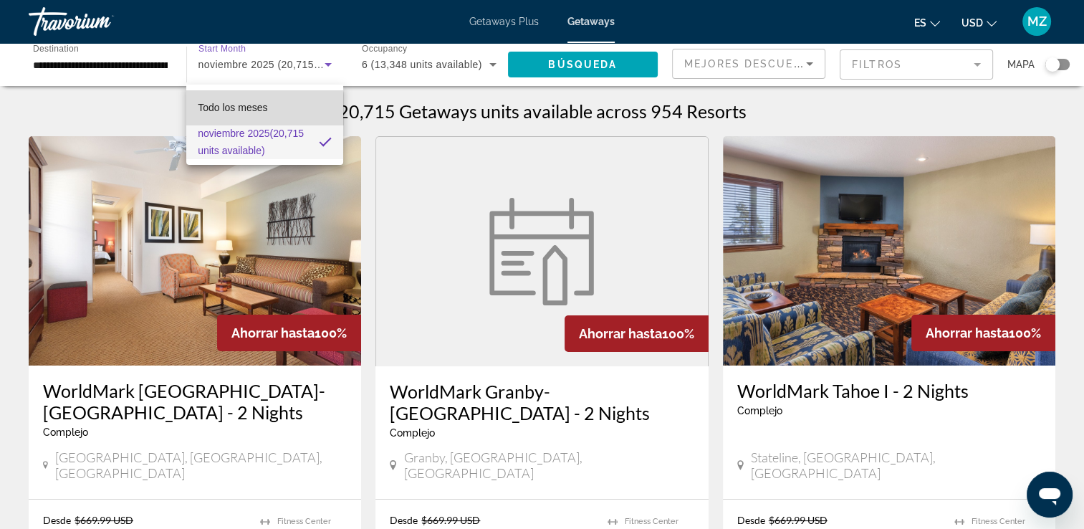
click at [248, 113] on span "Todo los meses" at bounding box center [233, 107] width 70 height 17
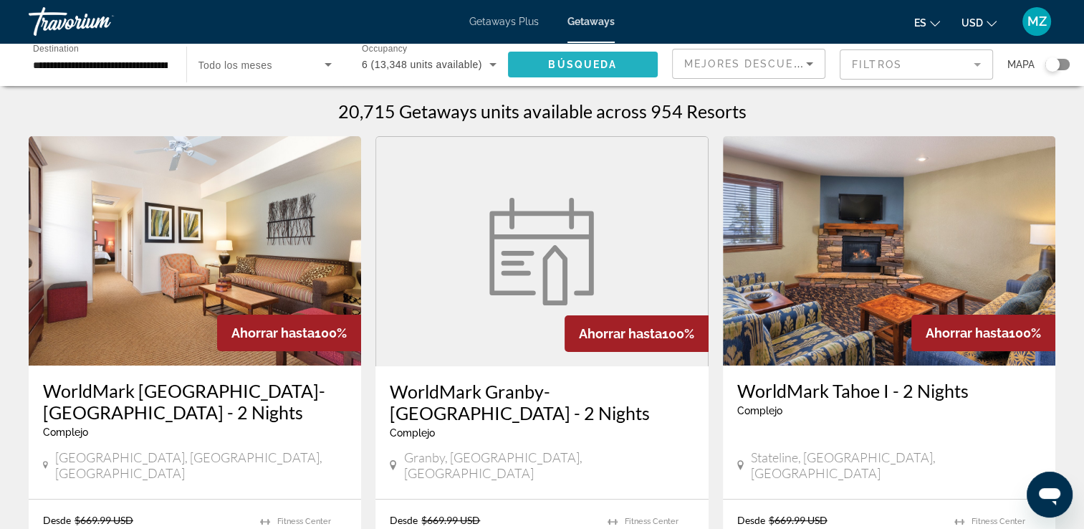
click at [561, 57] on span "Search widget" at bounding box center [583, 64] width 151 height 34
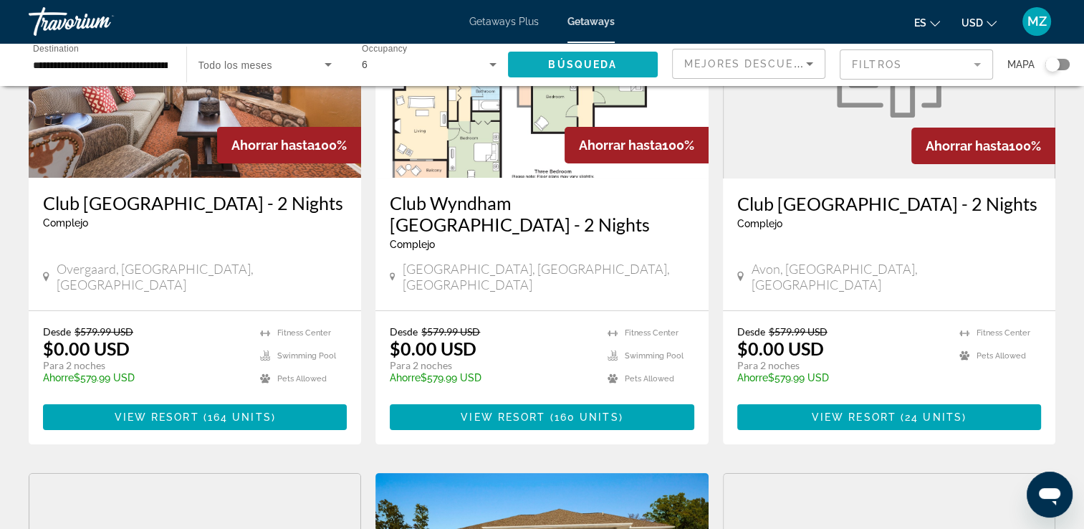
scroll to position [190, 0]
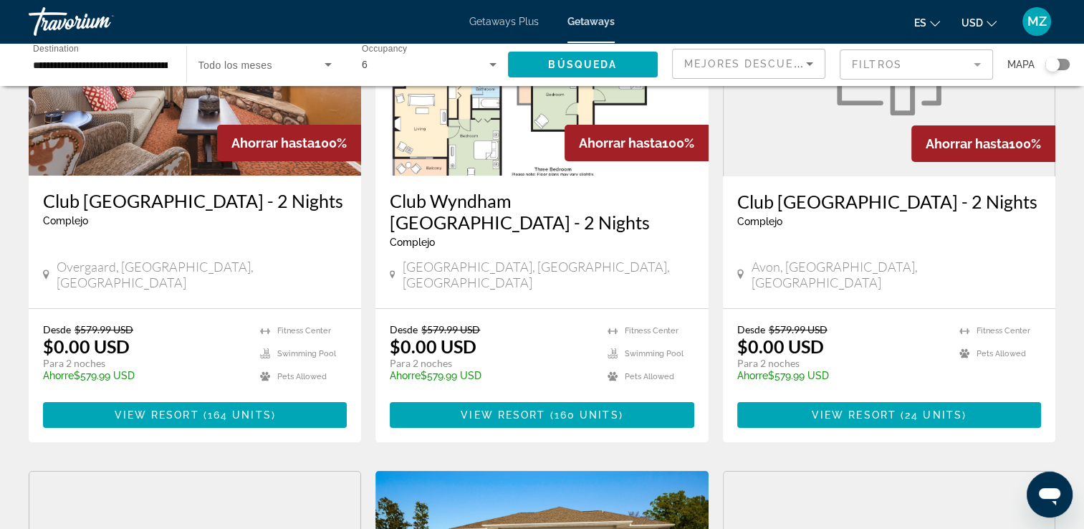
click at [879, 68] on mat-form-field "Filtros" at bounding box center [916, 64] width 153 height 30
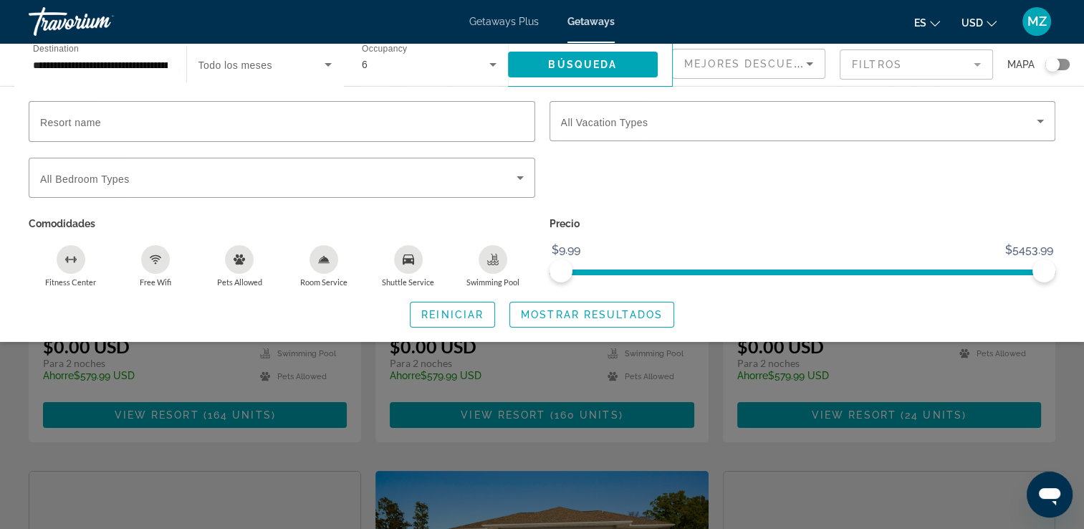
click at [1042, 27] on span "MZ" at bounding box center [1037, 21] width 19 height 14
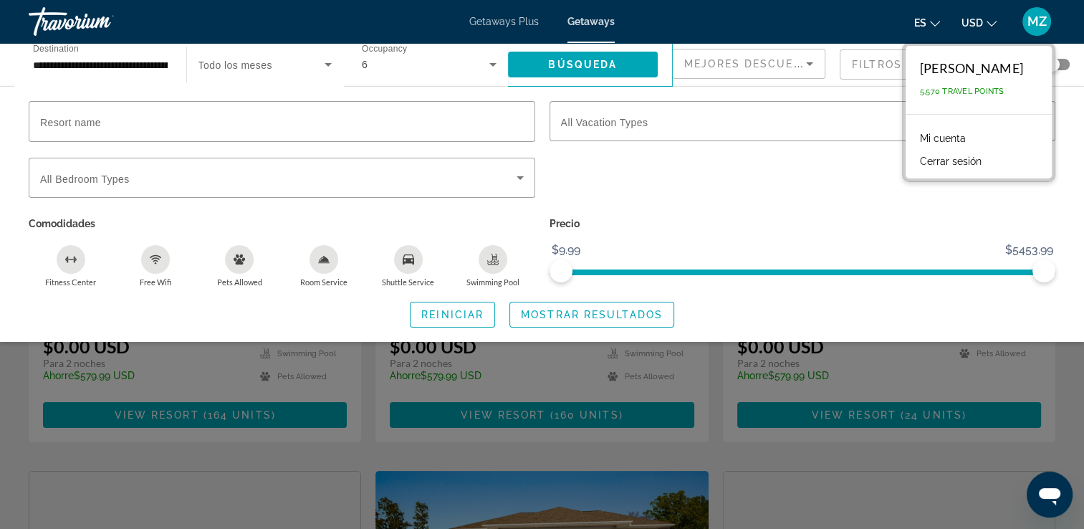
click at [913, 162] on button "Cerrar sesión" at bounding box center [951, 161] width 76 height 19
